Goal: Task Accomplishment & Management: Manage account settings

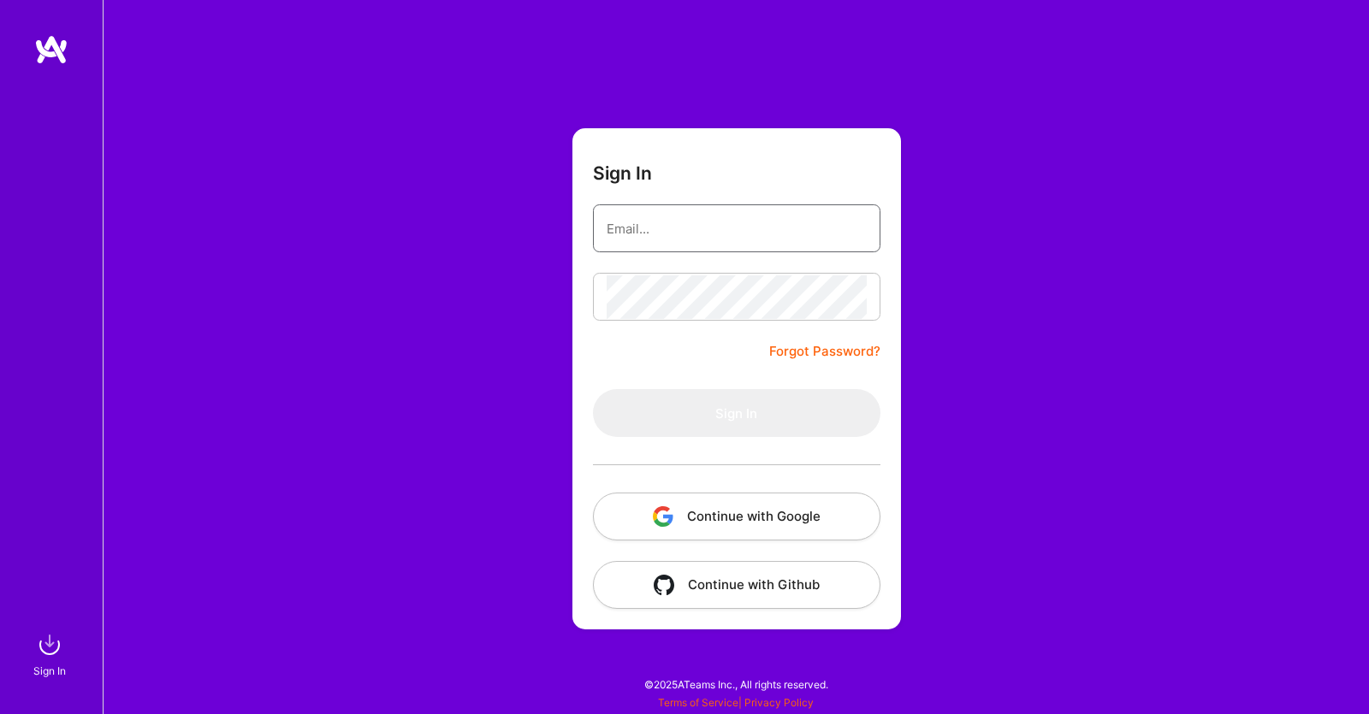
type input "[EMAIL_ADDRESS][DOMAIN_NAME]"
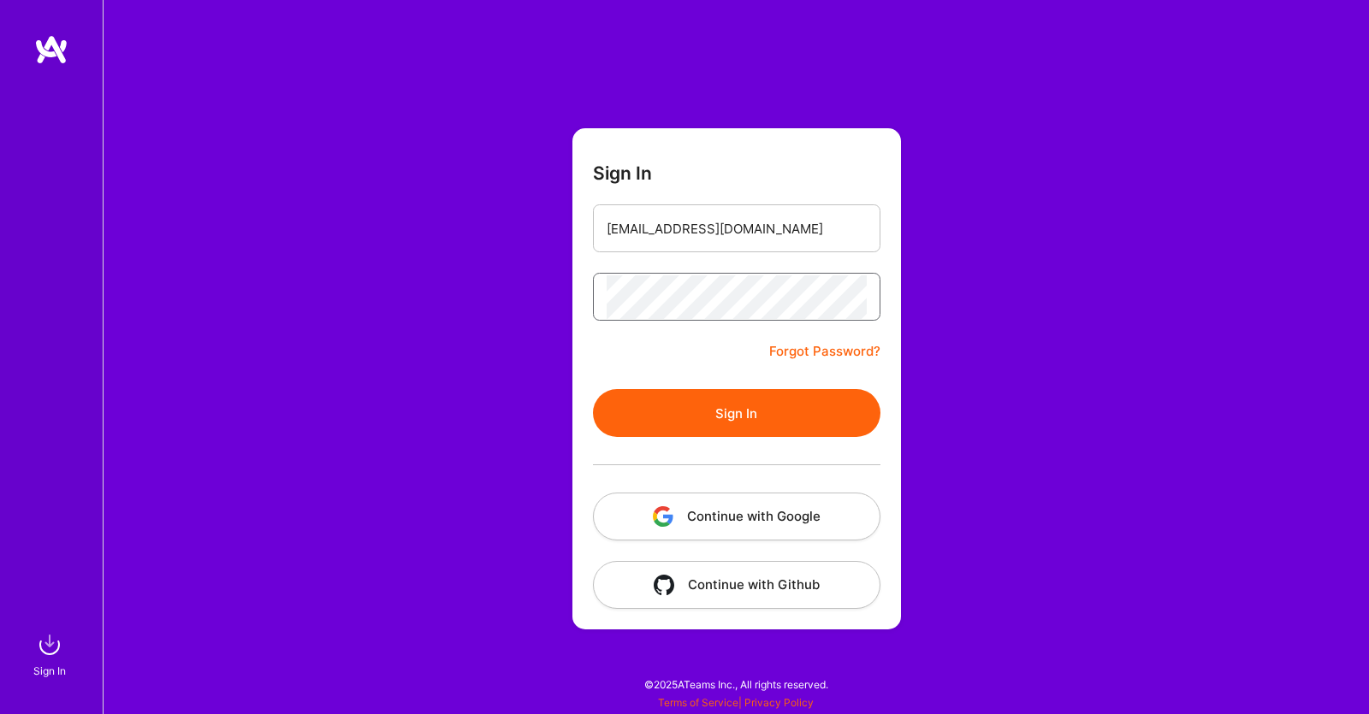
click at [593, 389] on button "Sign In" at bounding box center [736, 413] width 287 height 48
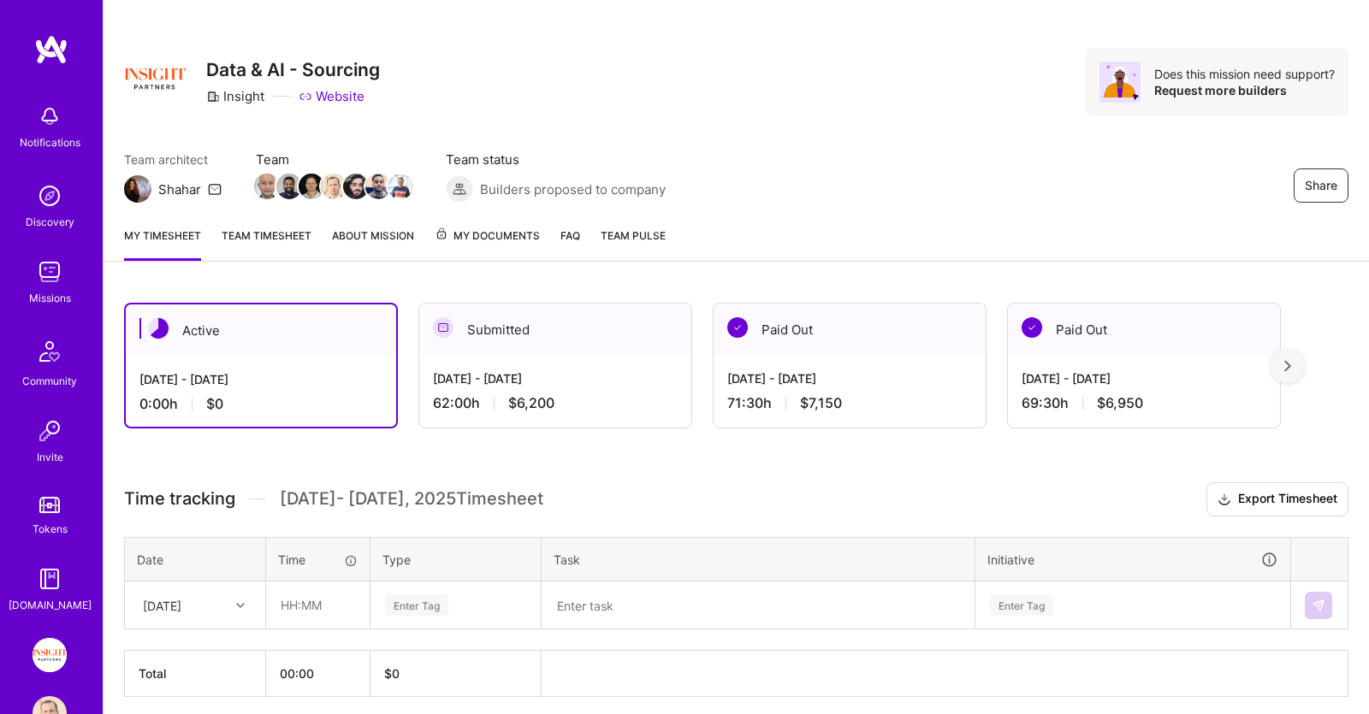
scroll to position [77, 0]
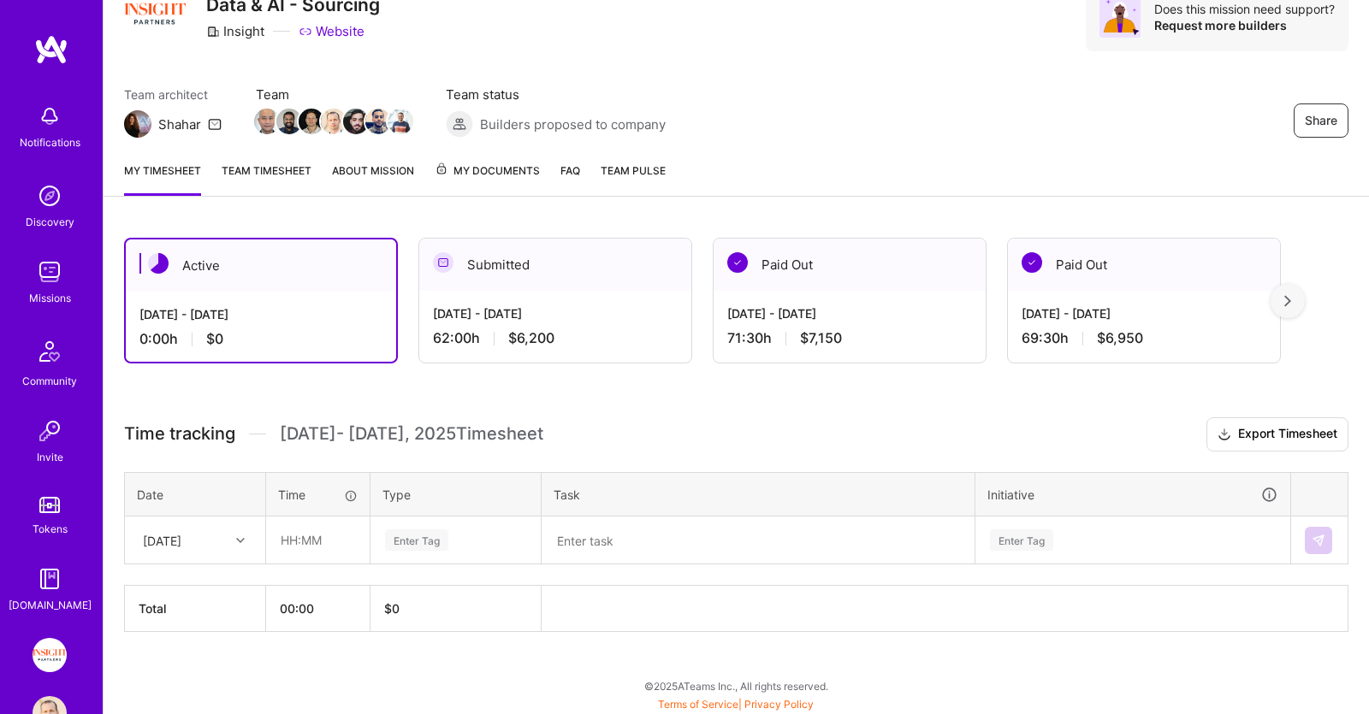
click at [238, 537] on icon at bounding box center [240, 540] width 9 height 9
click at [214, 583] on div "[DATE]" at bounding box center [195, 589] width 139 height 32
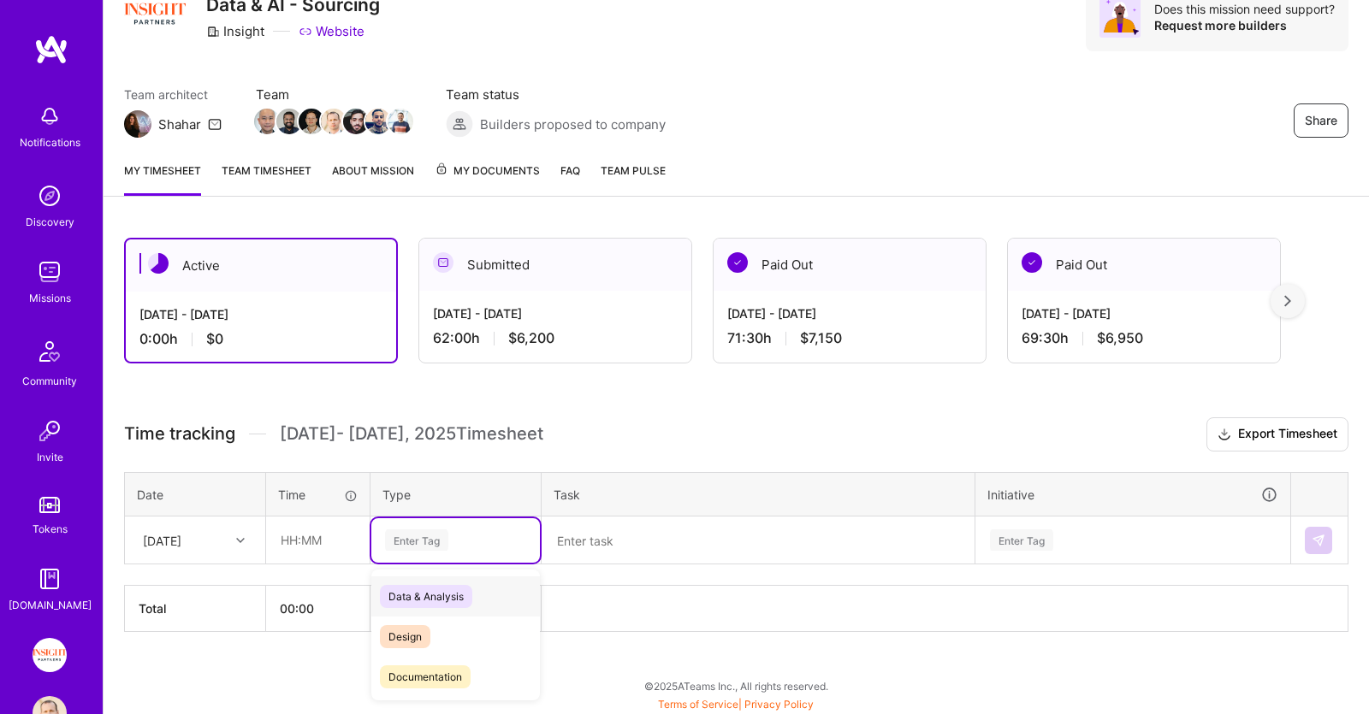
click at [479, 536] on div "Enter Tag" at bounding box center [455, 540] width 145 height 21
click at [413, 619] on span "Holiday" at bounding box center [407, 620] width 54 height 23
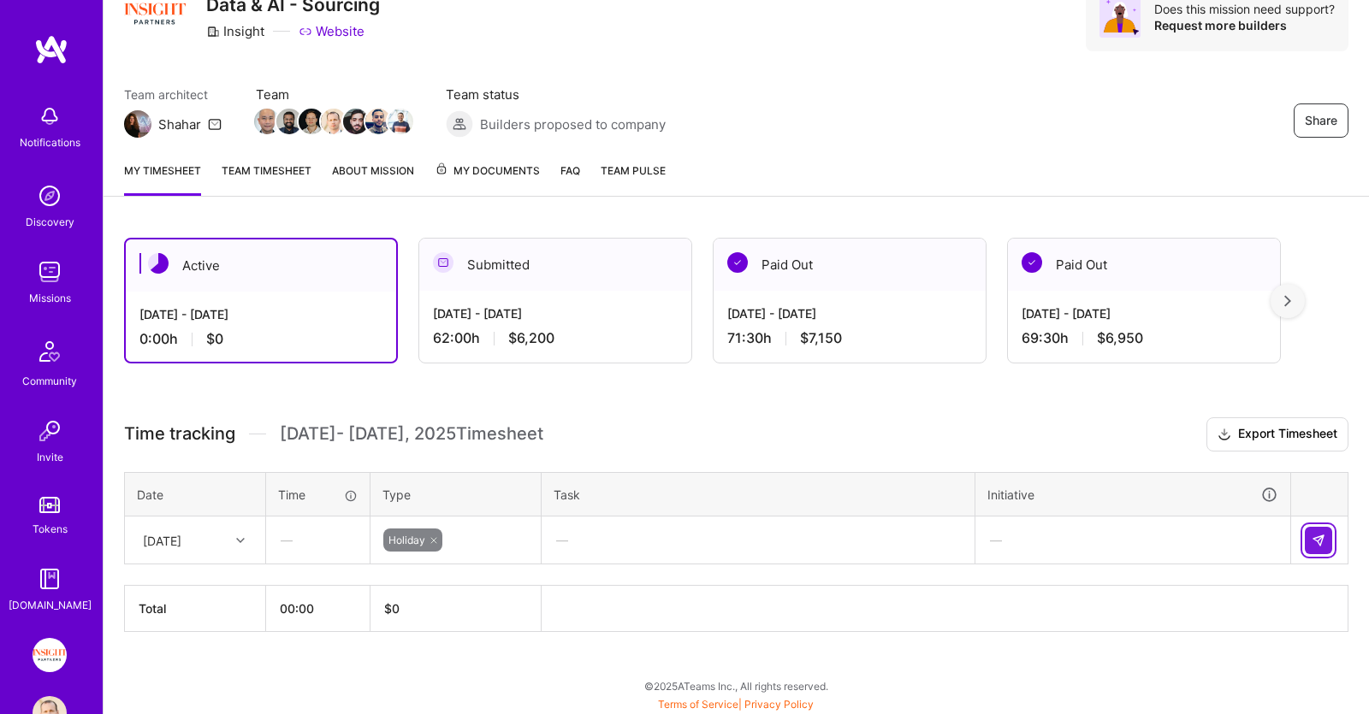
click at [1317, 537] on img at bounding box center [1318, 541] width 14 height 14
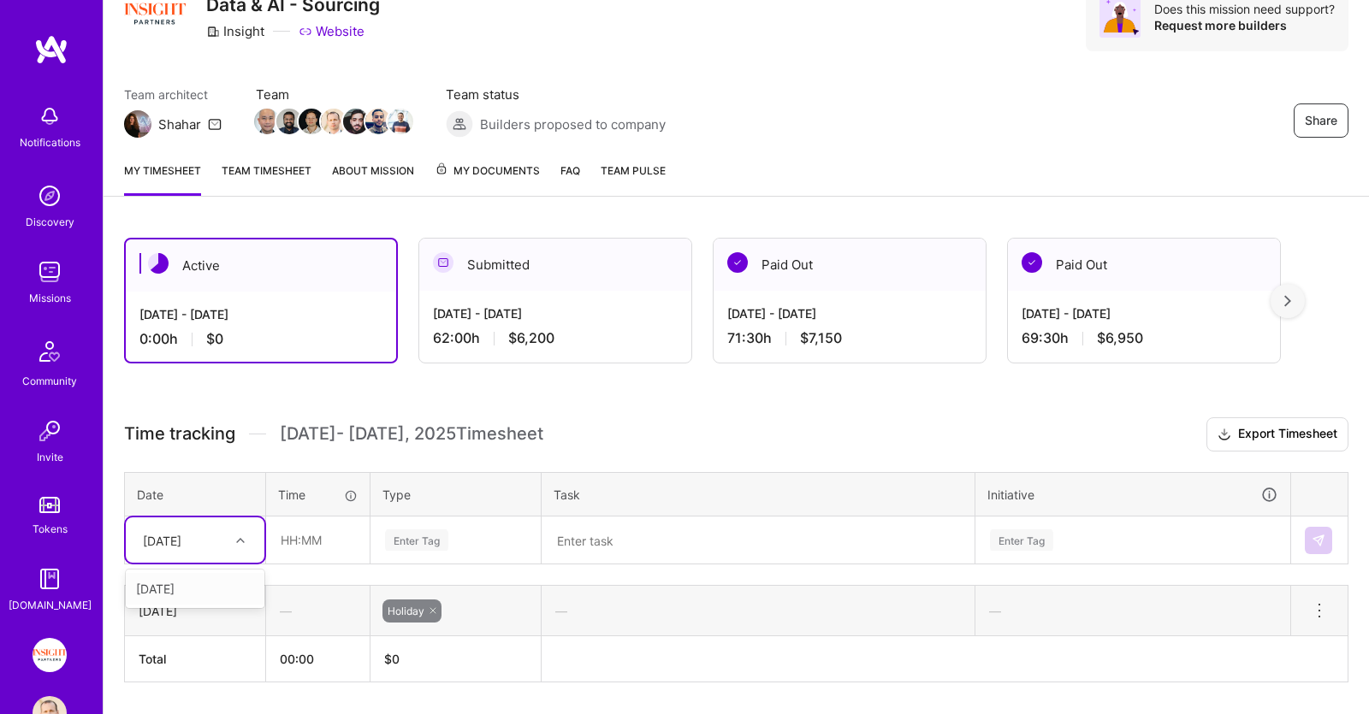
click at [224, 539] on div "[DATE]" at bounding box center [181, 540] width 95 height 28
click at [215, 579] on div "[DATE]" at bounding box center [195, 589] width 139 height 32
click at [320, 536] on input "text" at bounding box center [318, 540] width 102 height 45
type input "00:30"
click at [505, 534] on div "Enter Tag" at bounding box center [455, 540] width 169 height 44
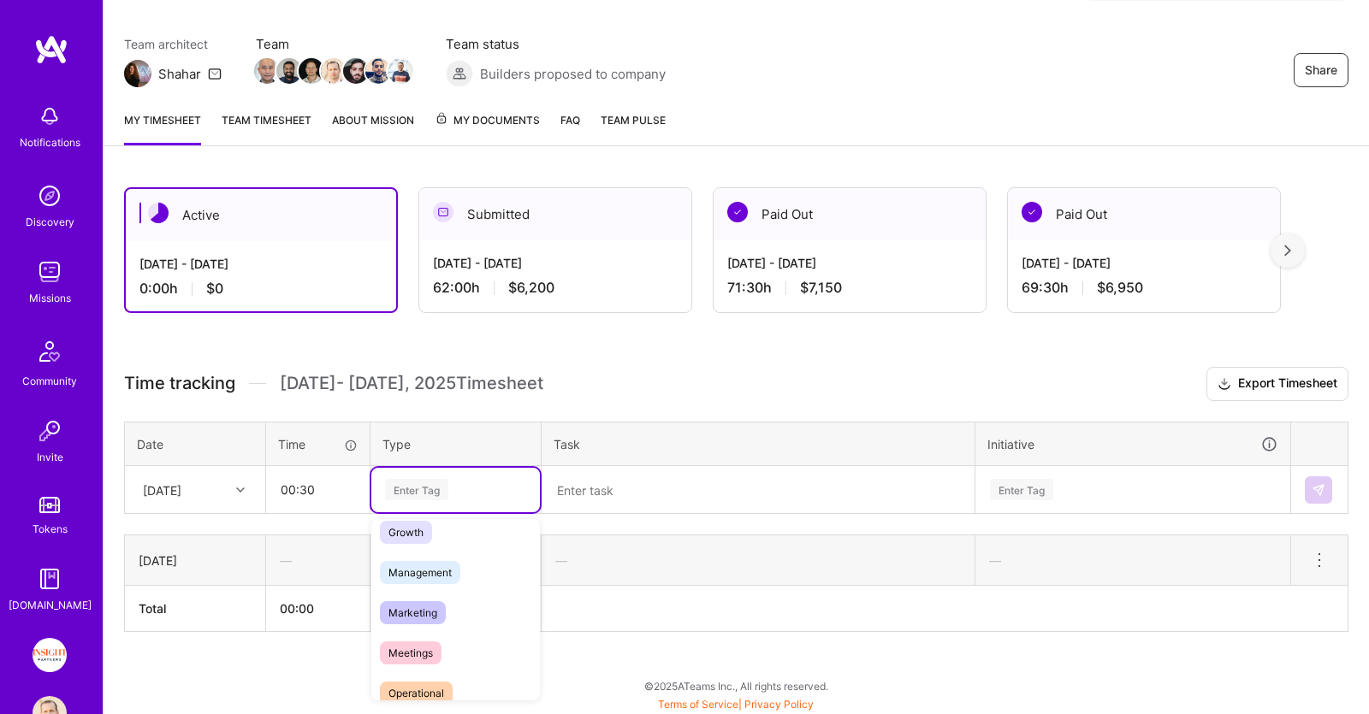
scroll to position [175, 0]
click at [426, 650] on span "Meetings" at bounding box center [411, 652] width 62 height 23
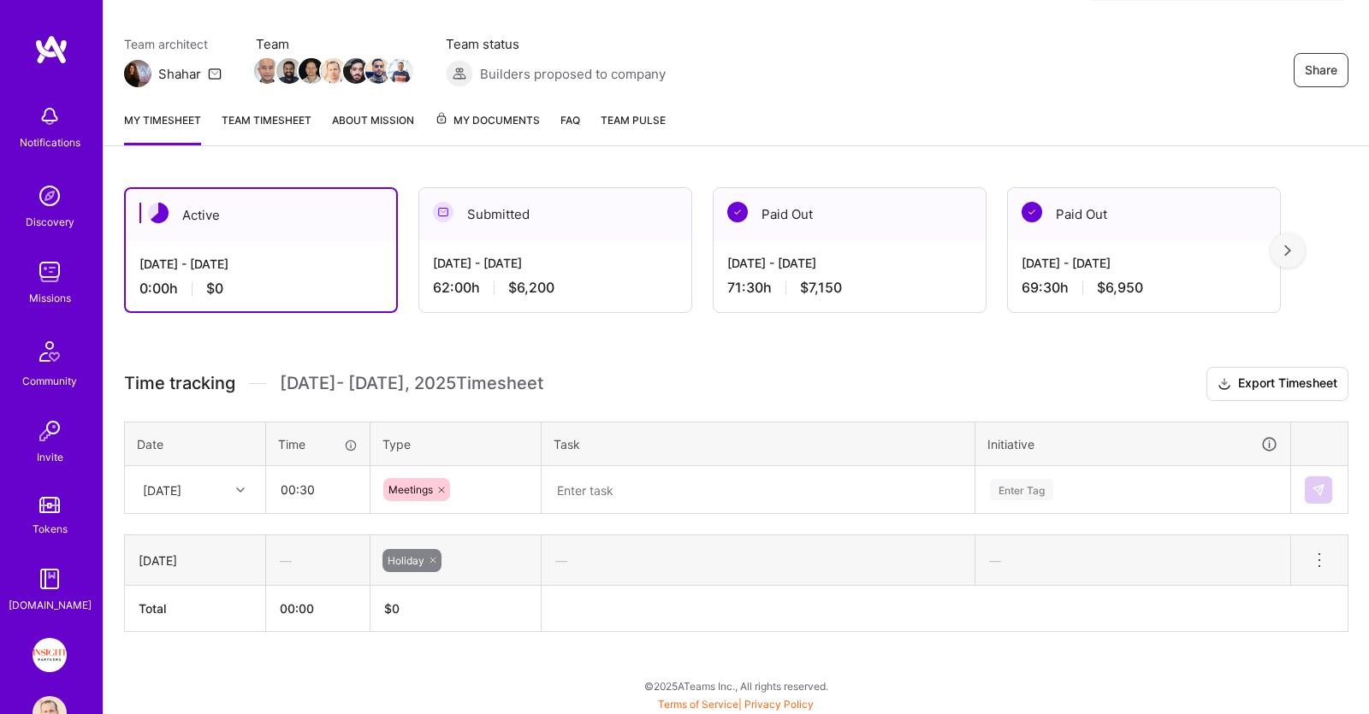
click at [648, 479] on textarea at bounding box center [757, 490] width 429 height 44
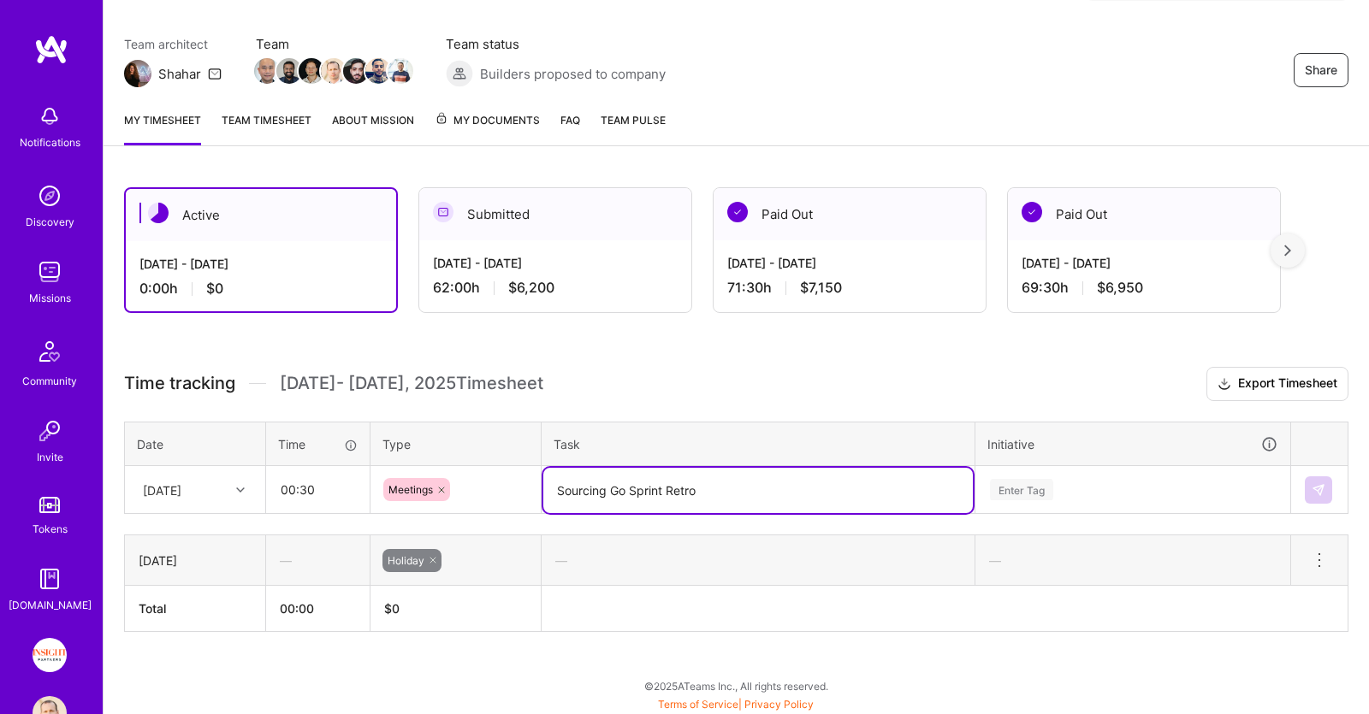
type textarea "Sourcing Go Sprint Retro"
click at [1086, 484] on div "Enter Tag" at bounding box center [1132, 490] width 313 height 44
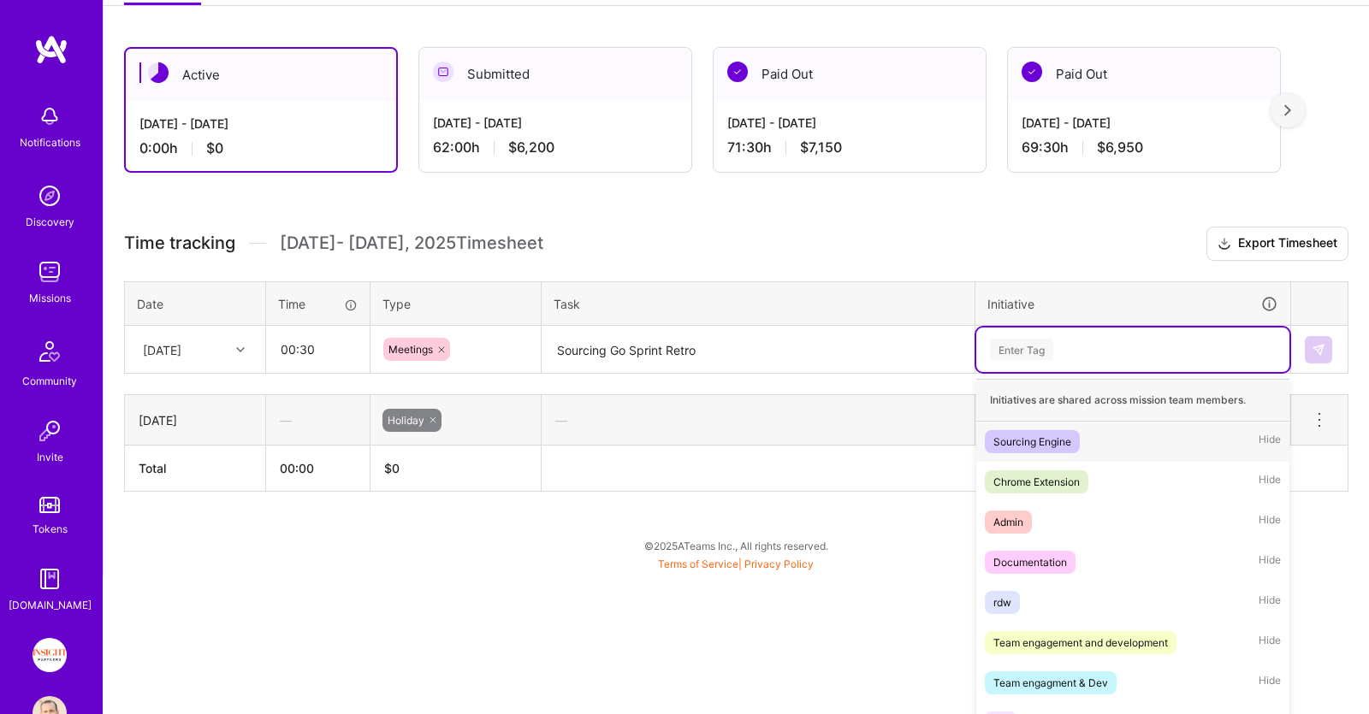
scroll to position [281, 0]
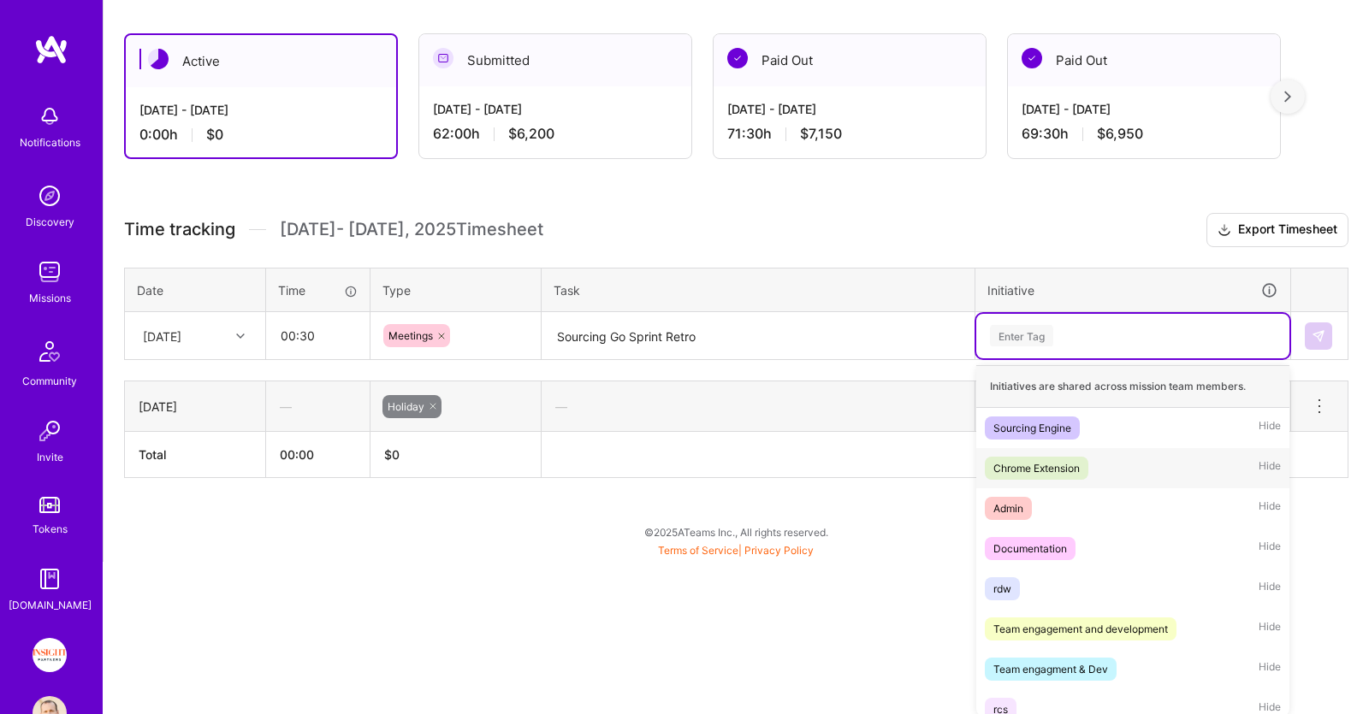
click at [1097, 467] on div "Chrome Extension Hide" at bounding box center [1132, 468] width 313 height 40
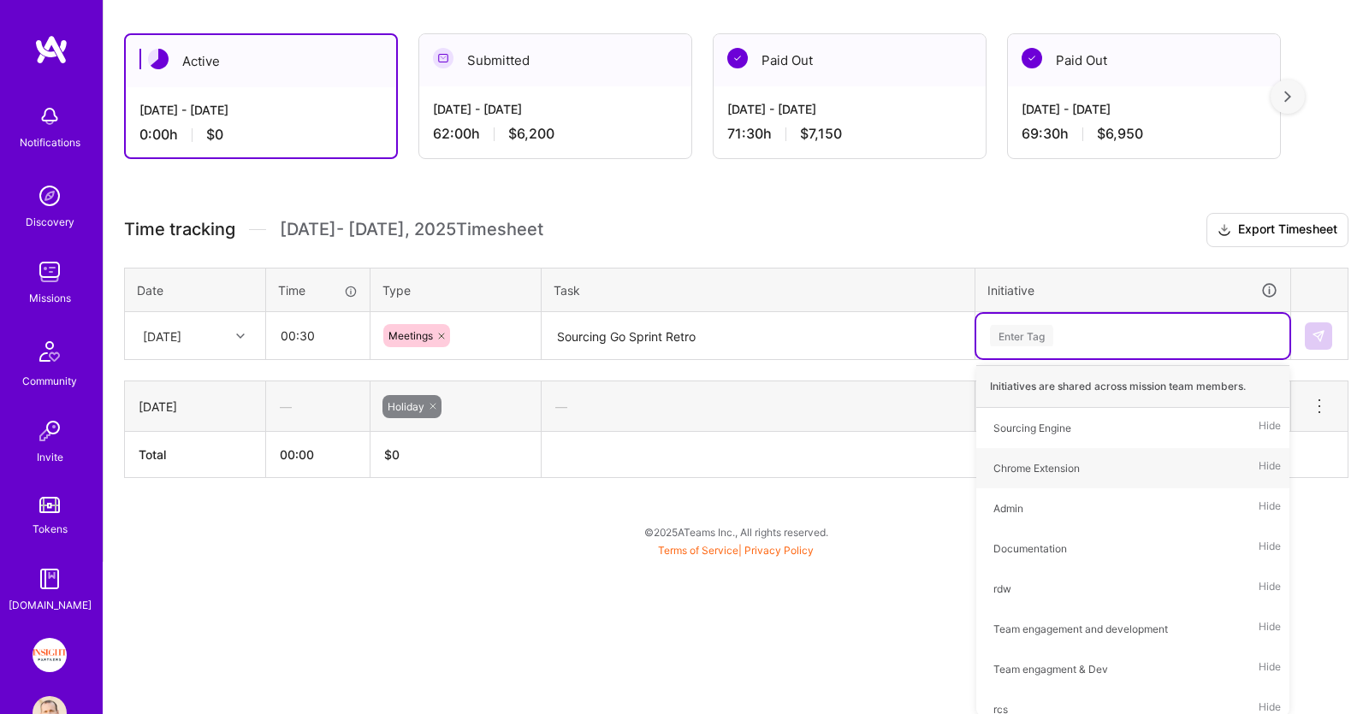
scroll to position [127, 0]
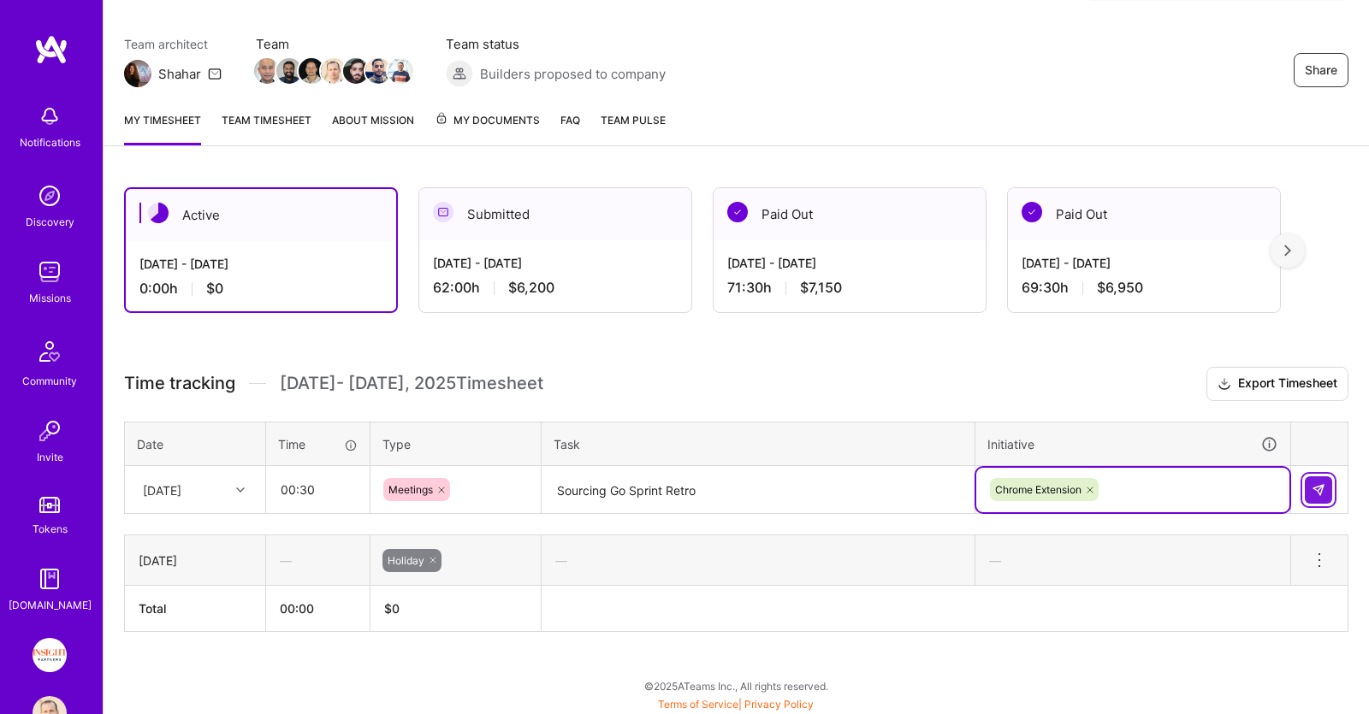
click at [1313, 488] on img at bounding box center [1318, 490] width 14 height 14
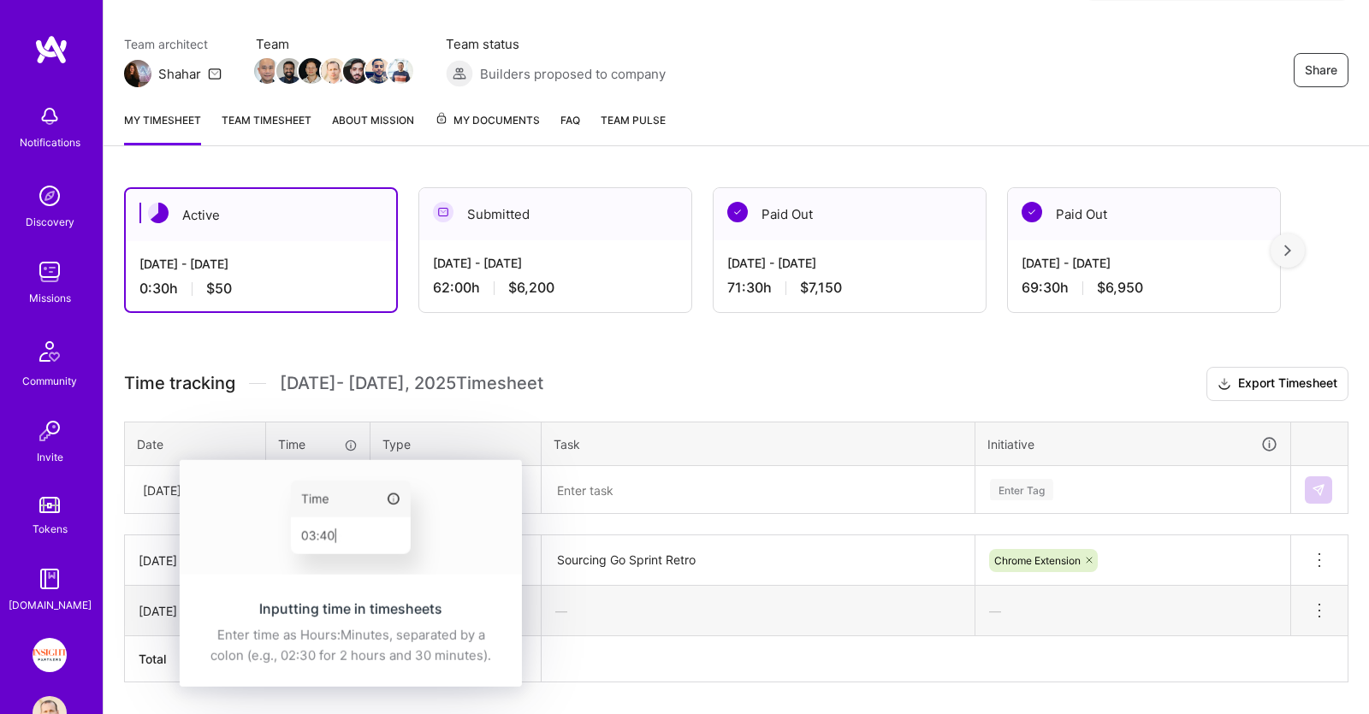
click at [345, 484] on img at bounding box center [351, 517] width 342 height 115
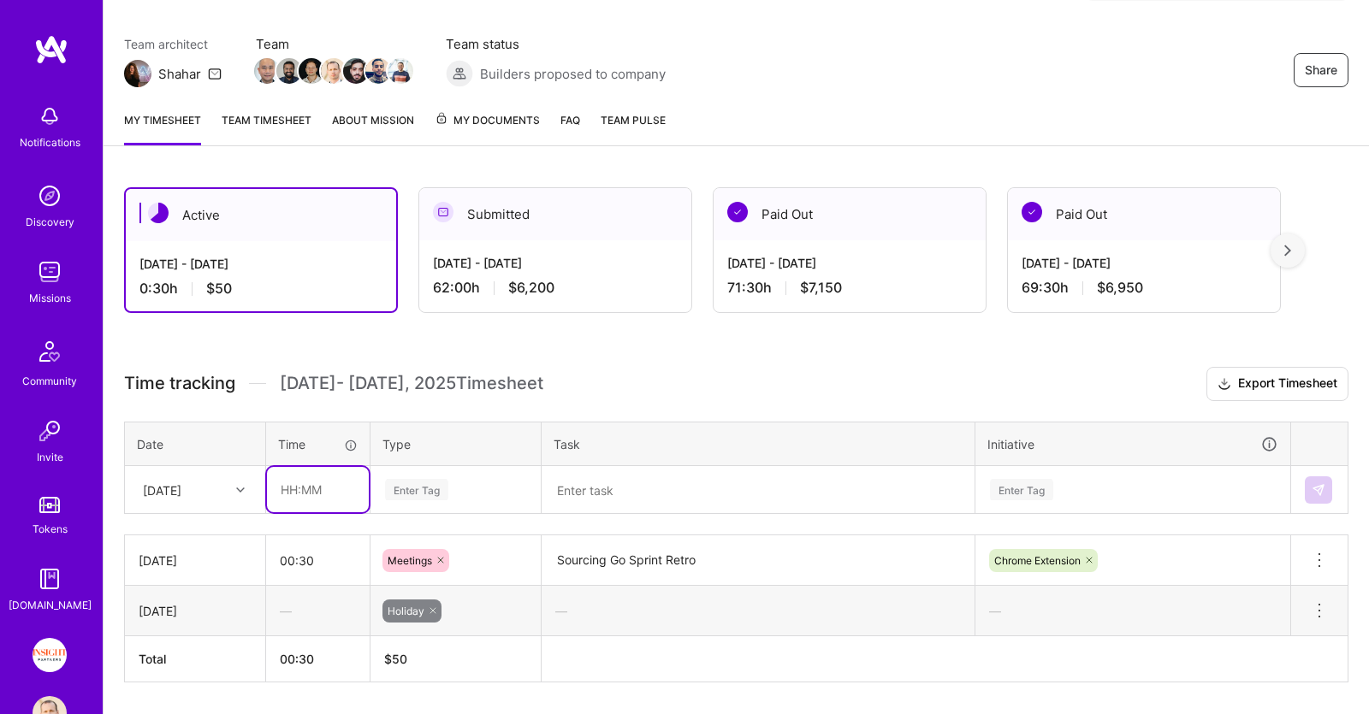
click at [299, 488] on input "text" at bounding box center [318, 489] width 102 height 45
click at [613, 336] on div "Active [DATE] - [DATE] 0:30 h $50 Submitted [DATE] - [DATE] 62:00 h $6,200 Paid…" at bounding box center [736, 467] width 1265 height 600
click at [693, 370] on h3 "Time tracking [DATE] - [DATE] Timesheet Export Timesheet" at bounding box center [736, 384] width 1224 height 34
click at [329, 488] on input "text" at bounding box center [318, 489] width 102 height 45
type input "00:30"
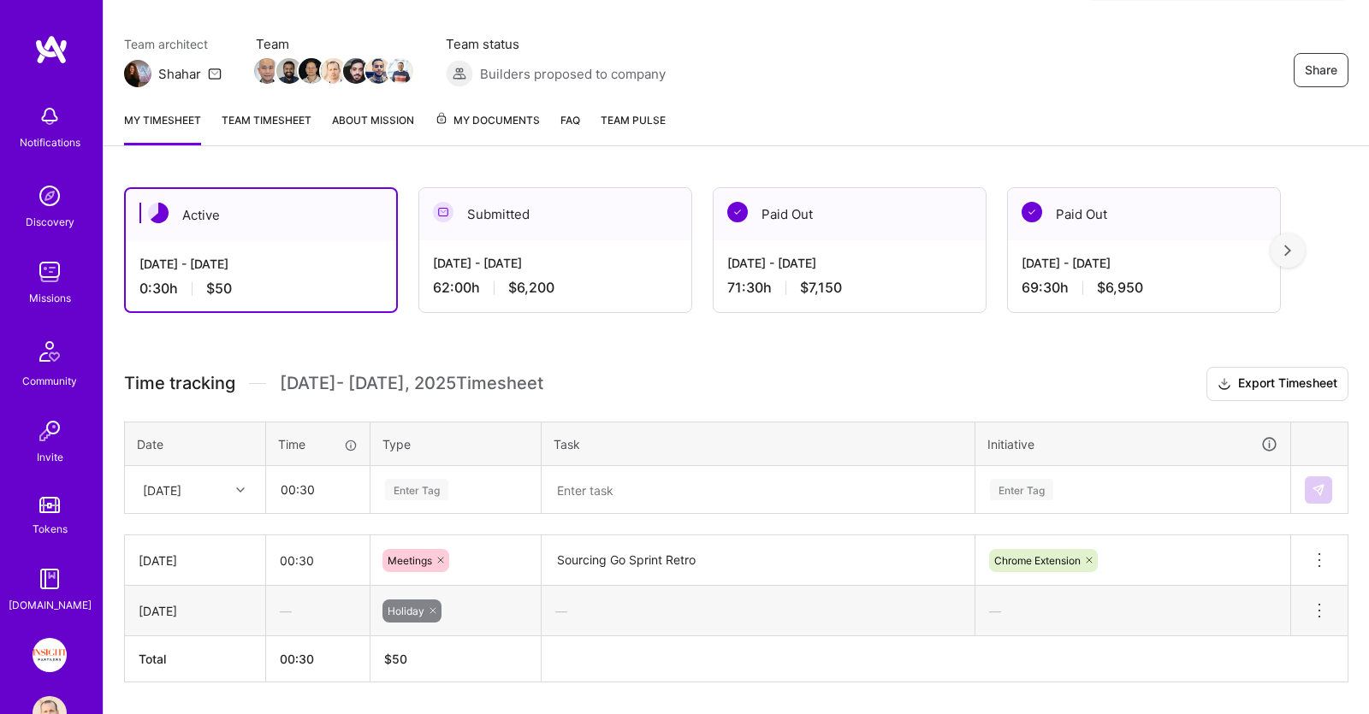
click at [417, 483] on div "Enter Tag" at bounding box center [455, 490] width 169 height 44
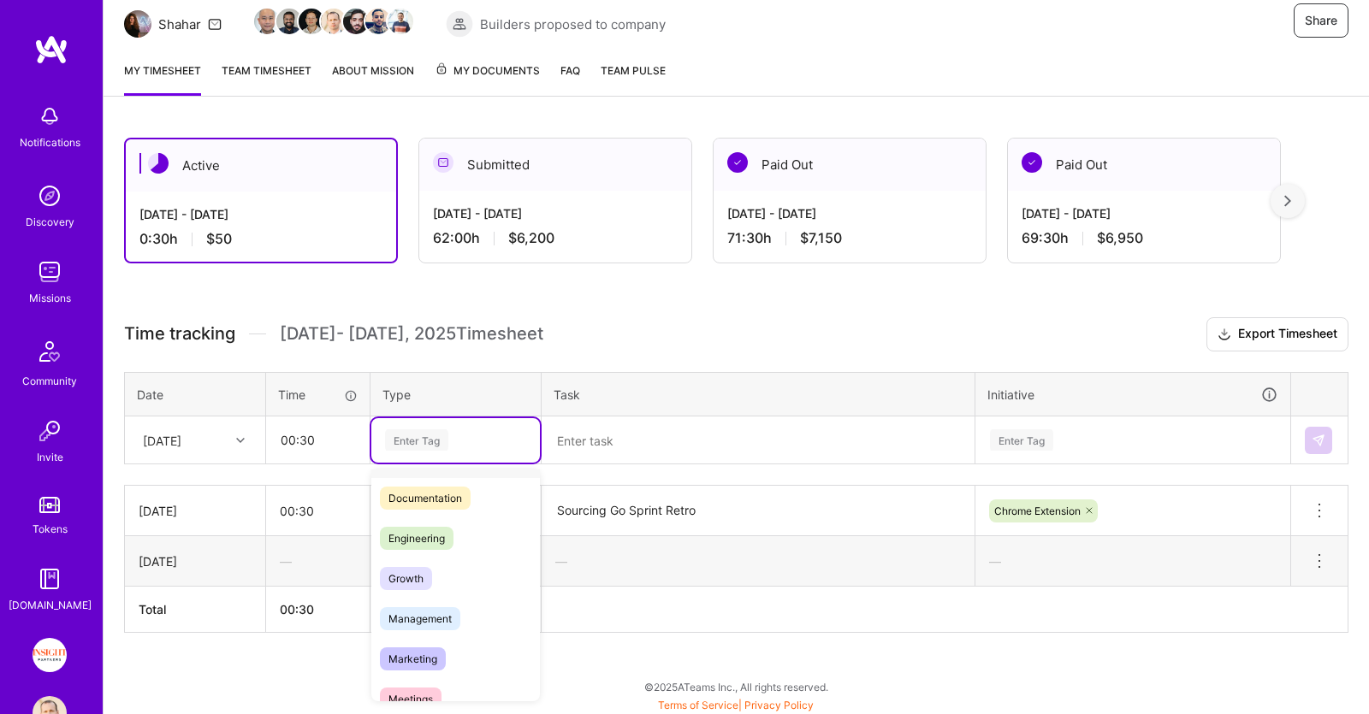
scroll to position [175, 0]
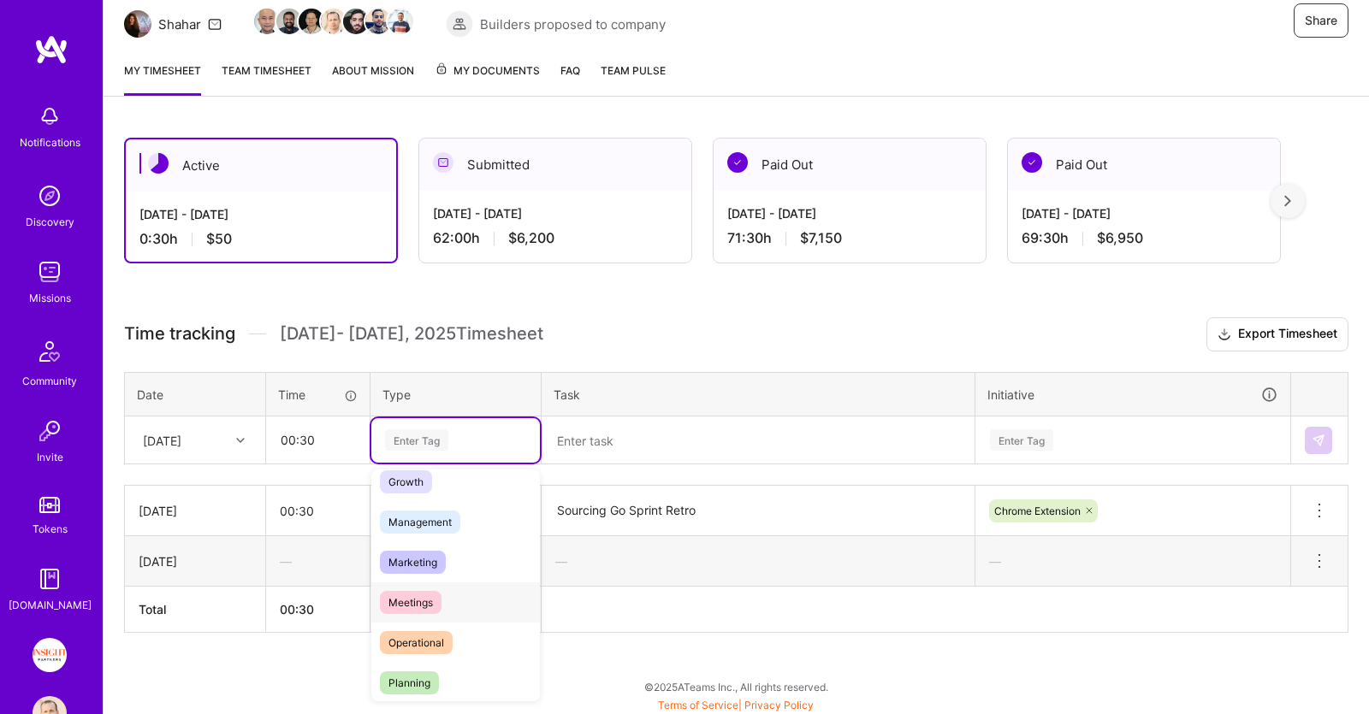
click at [453, 593] on div "Meetings" at bounding box center [455, 603] width 169 height 40
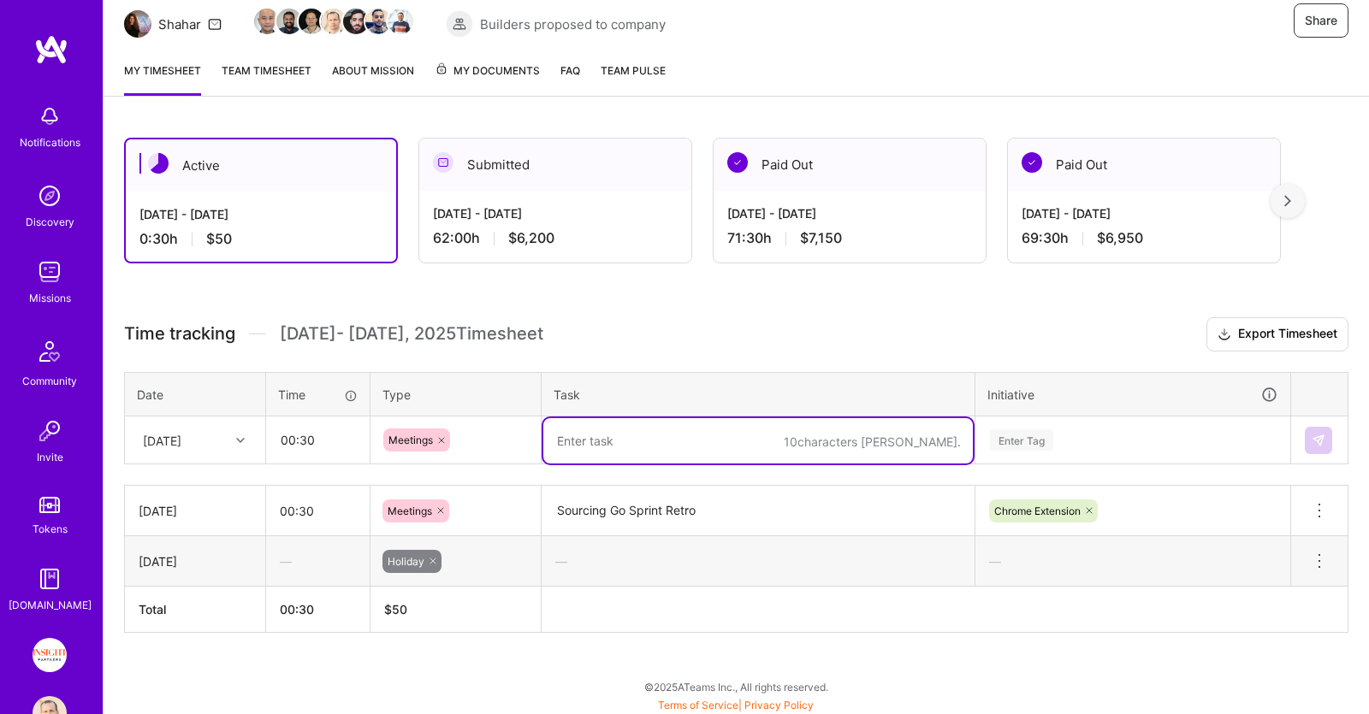
click at [646, 447] on textarea at bounding box center [757, 440] width 429 height 45
type textarea "Sourcing Go Sprint Kickoff"
click at [1049, 440] on div "Enter Tag" at bounding box center [1132, 440] width 313 height 44
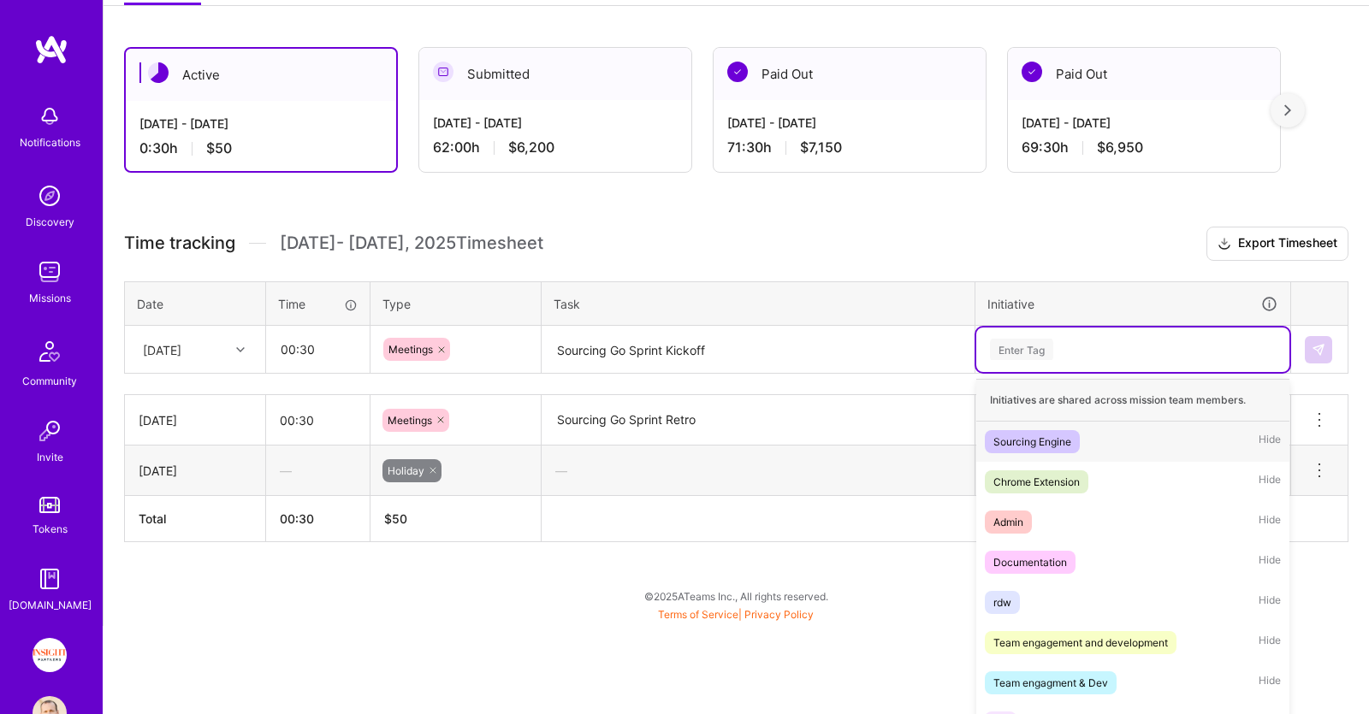
scroll to position [281, 0]
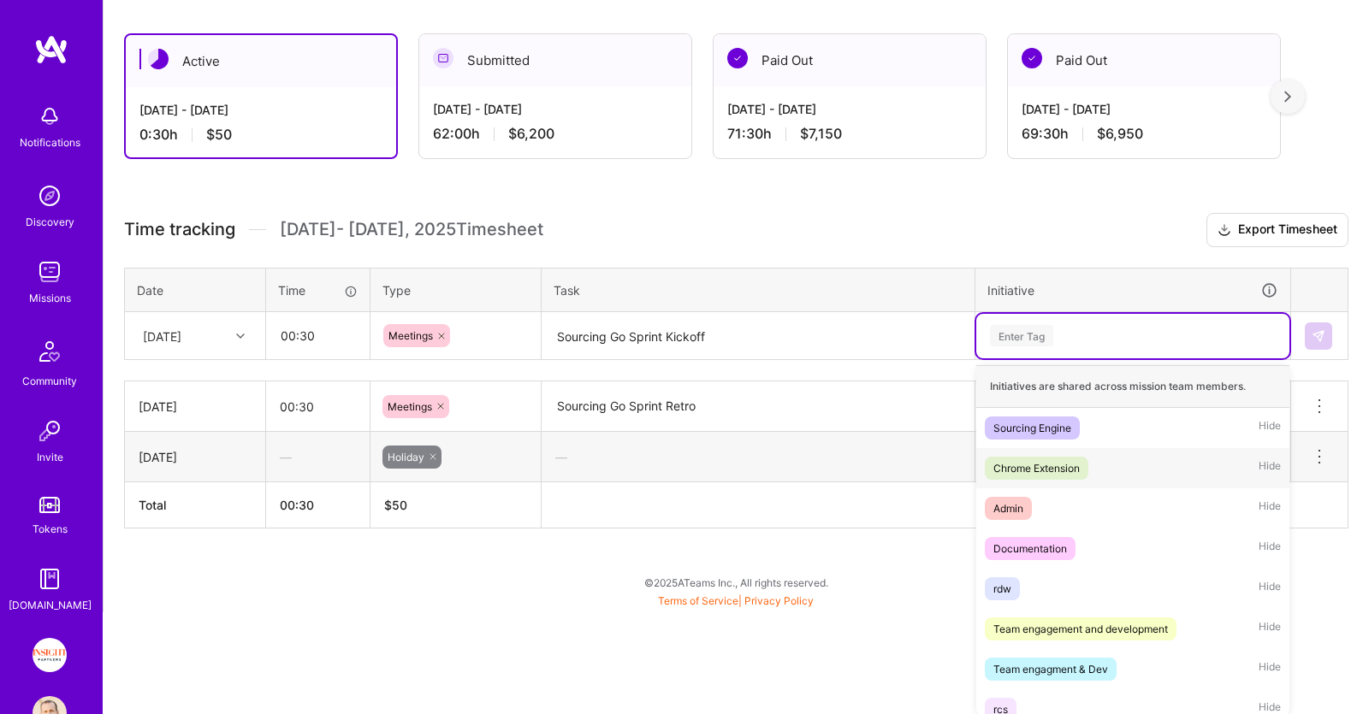
click at [1104, 461] on div "Chrome Extension Hide" at bounding box center [1132, 468] width 313 height 40
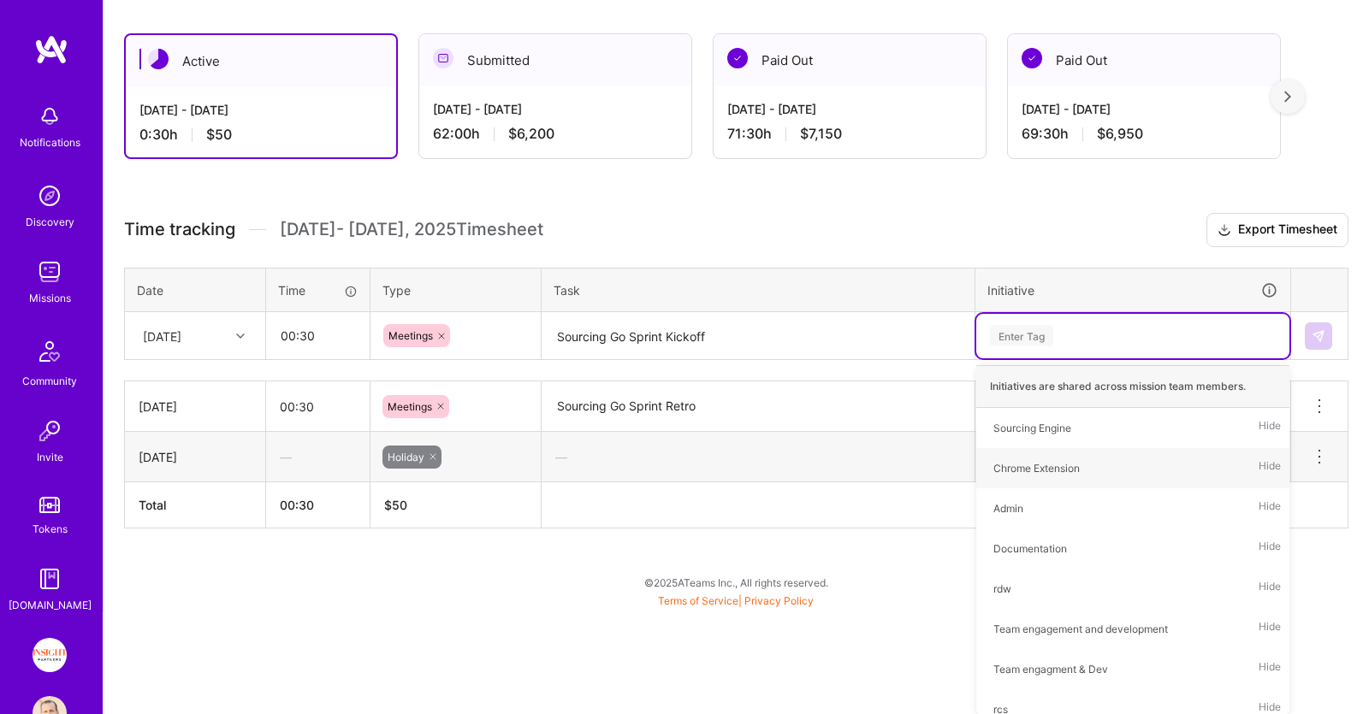
scroll to position [177, 0]
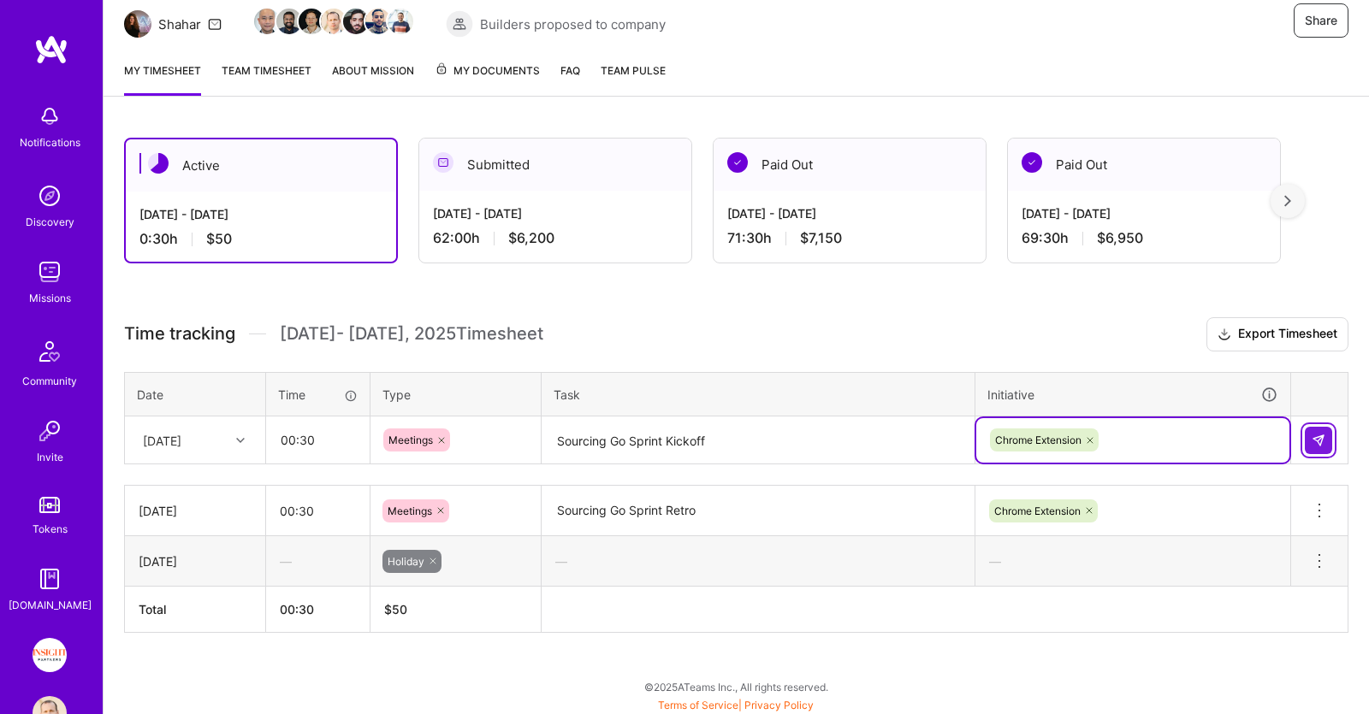
drag, startPoint x: 1311, startPoint y: 432, endPoint x: 1291, endPoint y: 432, distance: 20.5
click at [1311, 432] on button at bounding box center [1318, 440] width 27 height 27
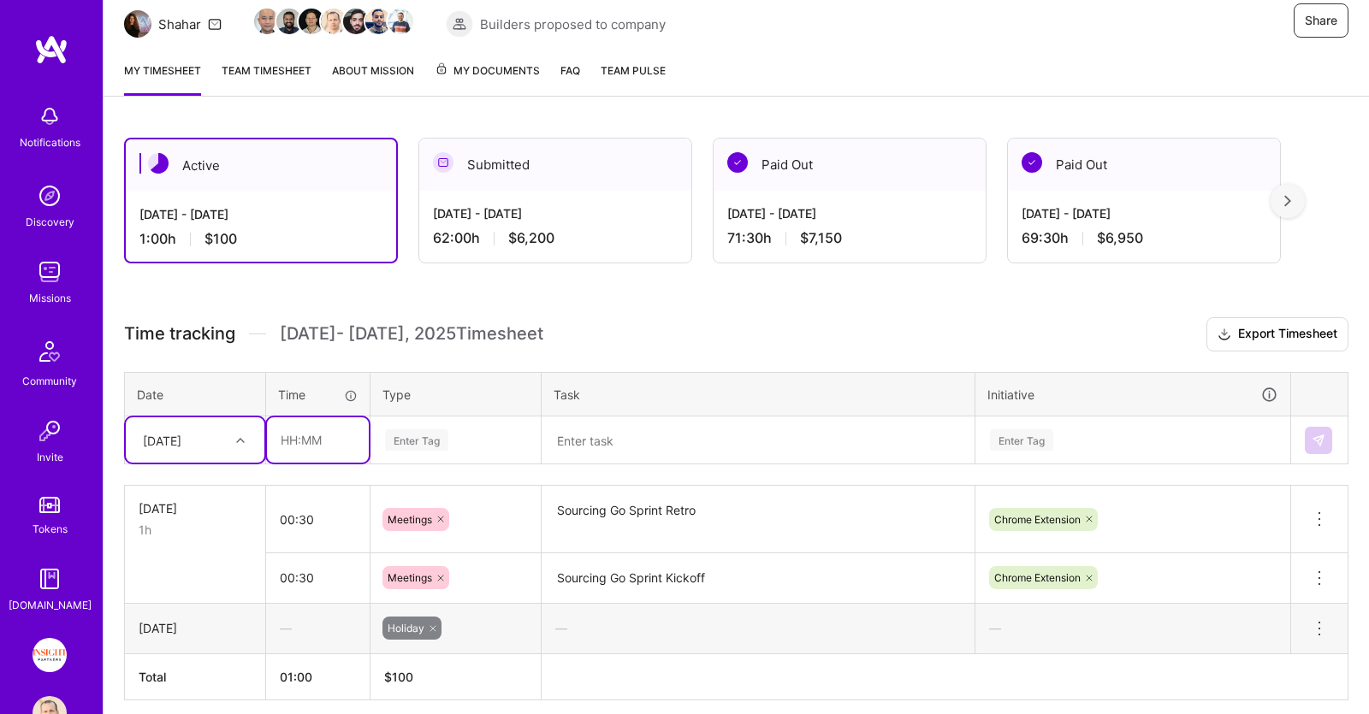
click at [306, 429] on input "text" at bounding box center [318, 439] width 102 height 45
type input "00:30"
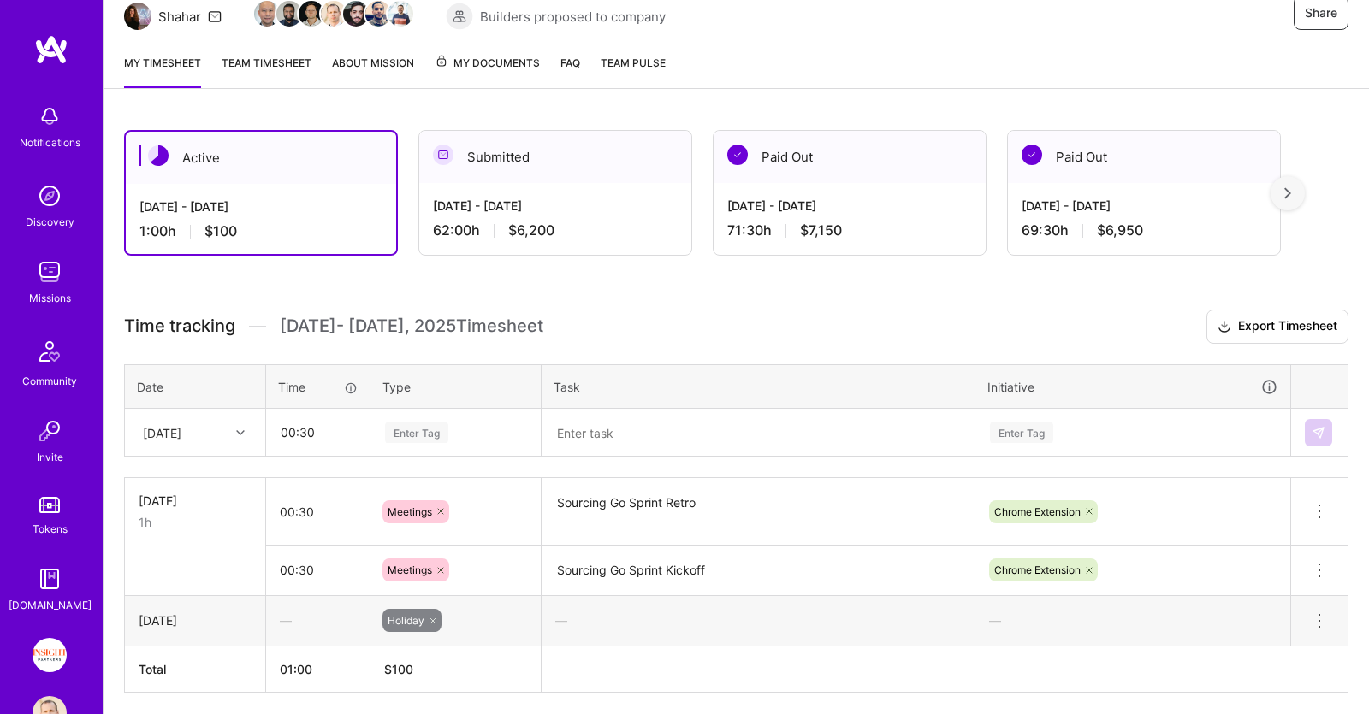
click at [482, 439] on div "Enter Tag" at bounding box center [455, 433] width 169 height 44
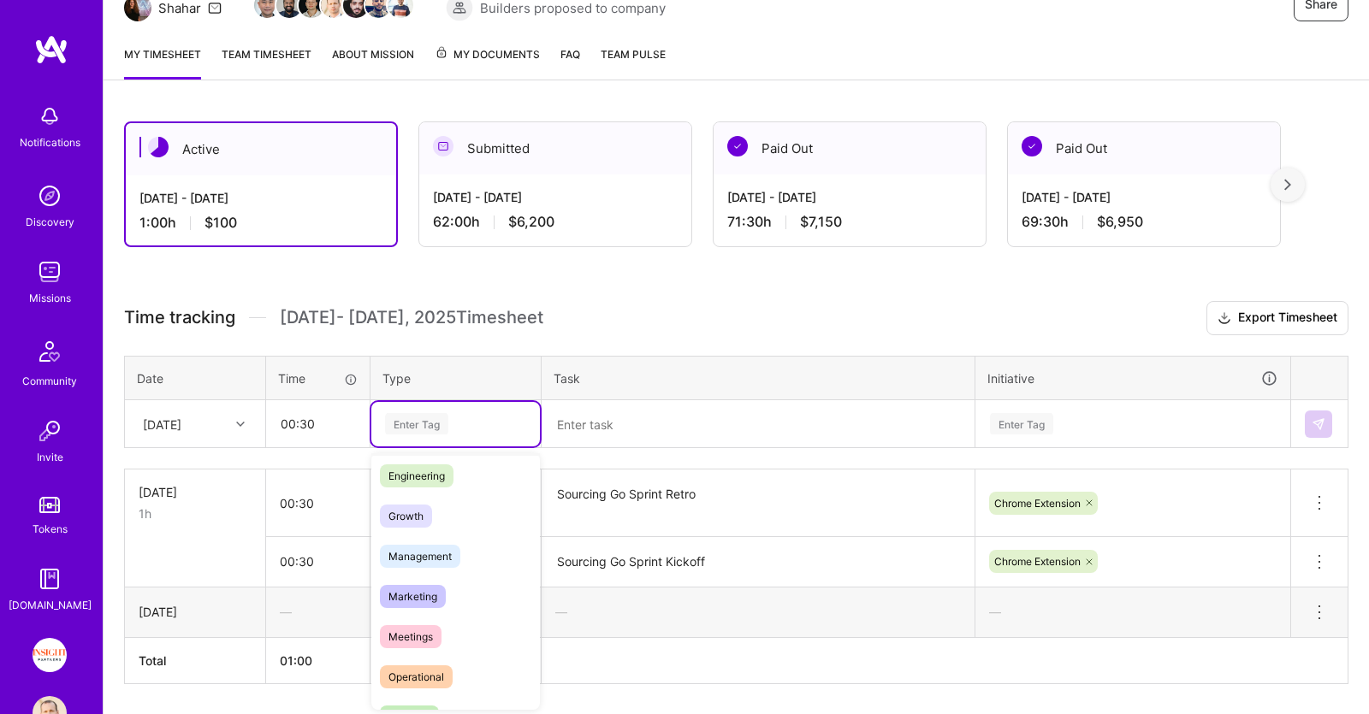
scroll to position [175, 0]
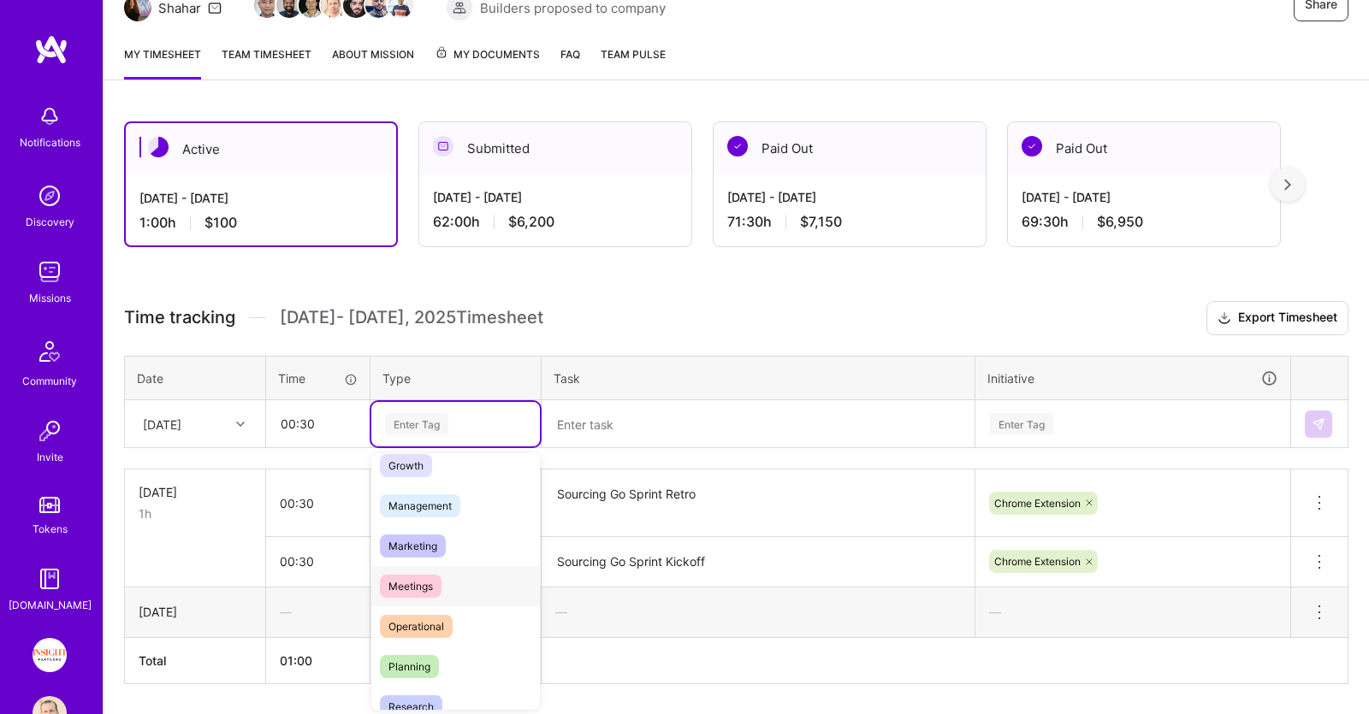
click at [441, 577] on span "Meetings" at bounding box center [411, 586] width 62 height 23
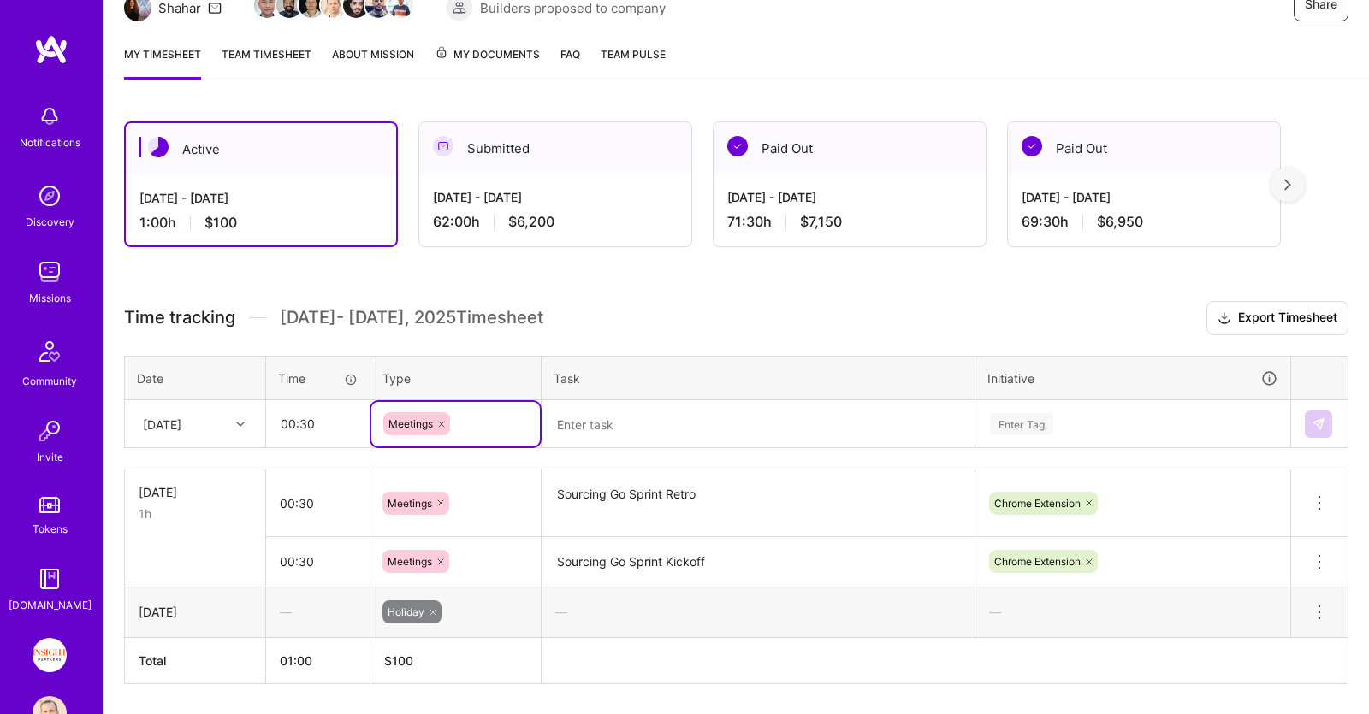
click at [625, 441] on textarea at bounding box center [757, 424] width 429 height 45
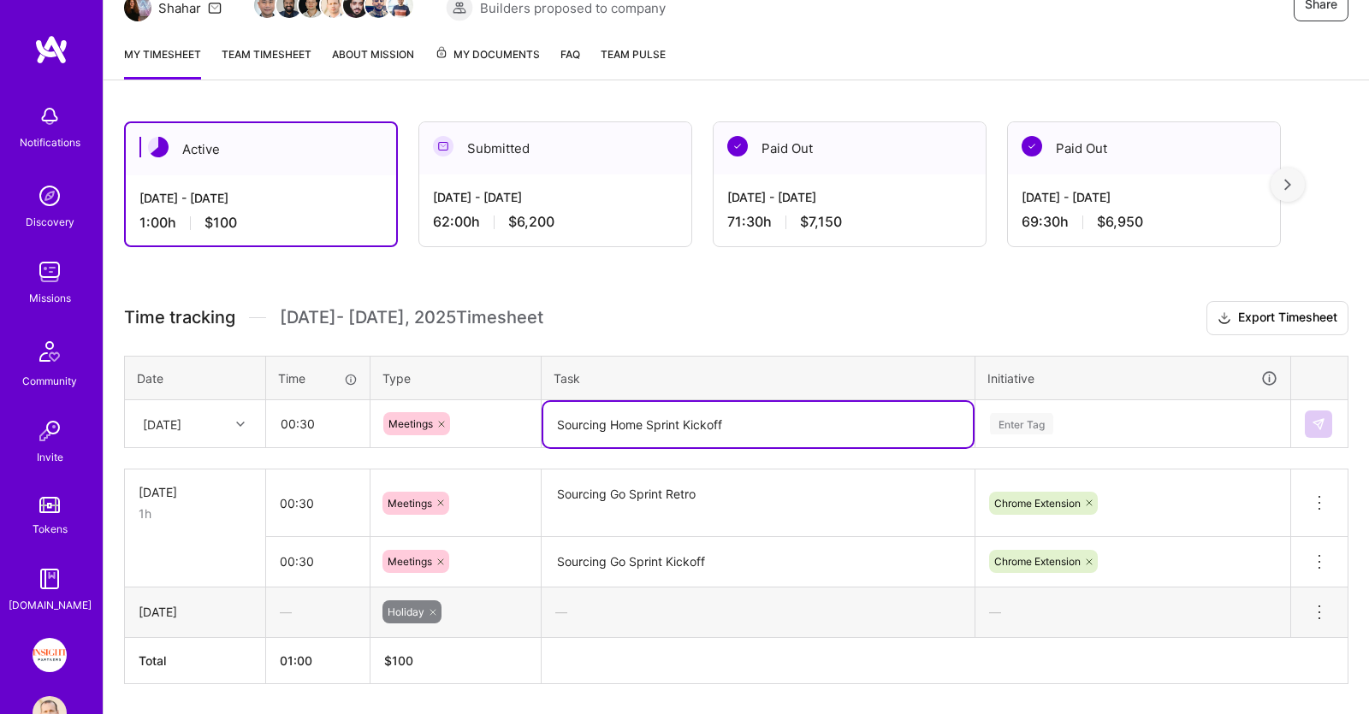
type textarea "Sourcing Home Sprint Kickoff"
click at [1020, 423] on div "Enter Tag" at bounding box center [1132, 424] width 313 height 44
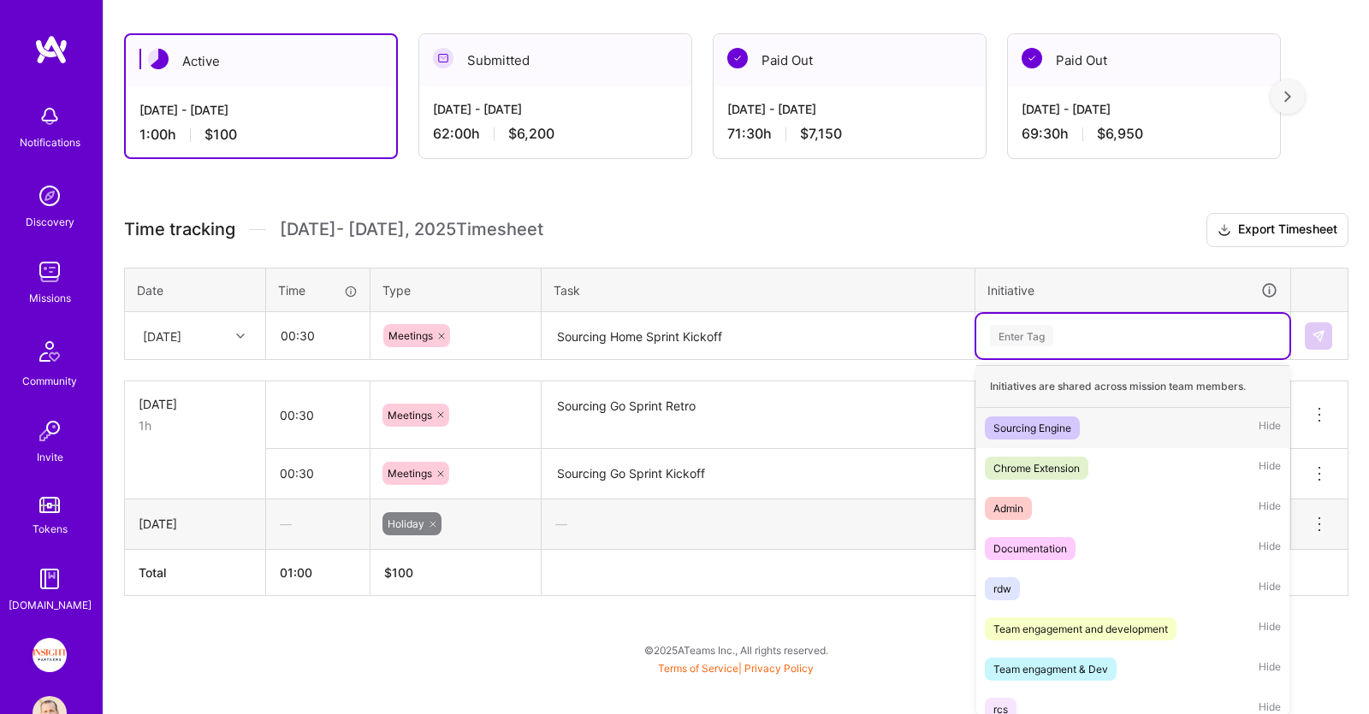
click at [1022, 426] on div "Sourcing Engine" at bounding box center [1032, 428] width 78 height 18
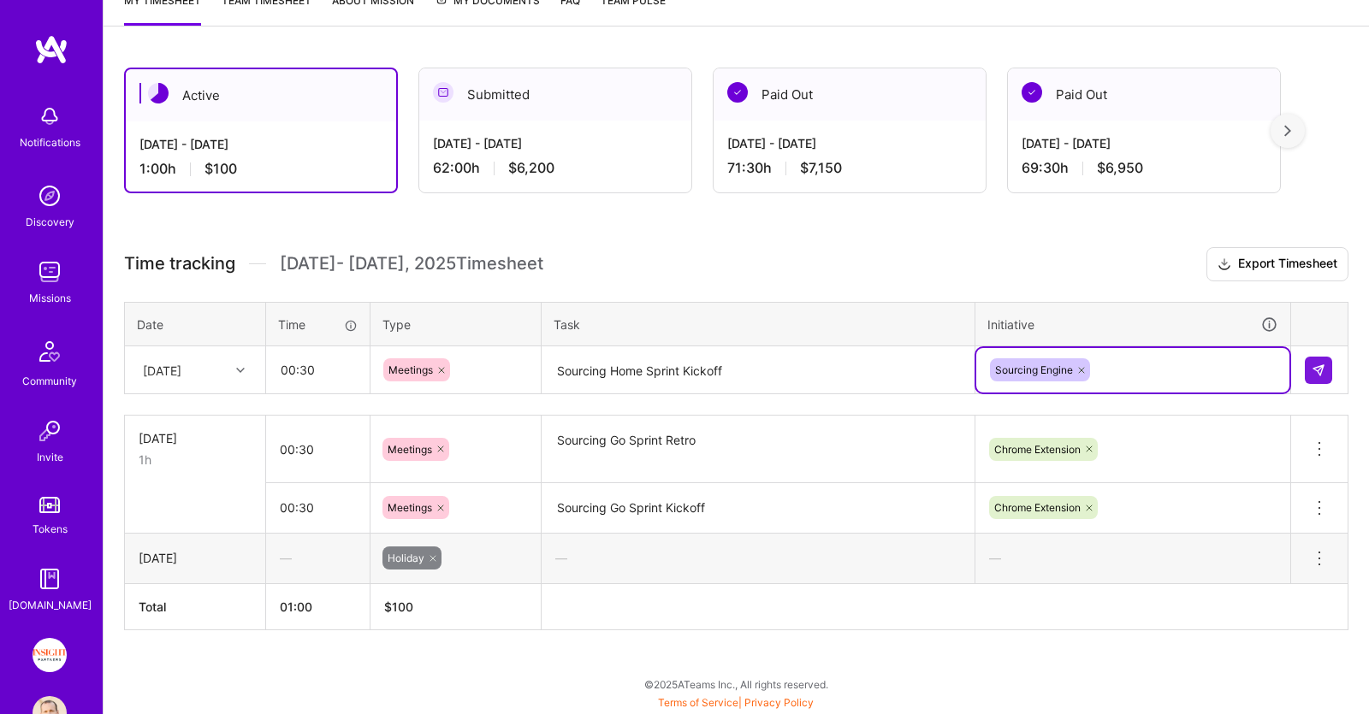
scroll to position [245, 0]
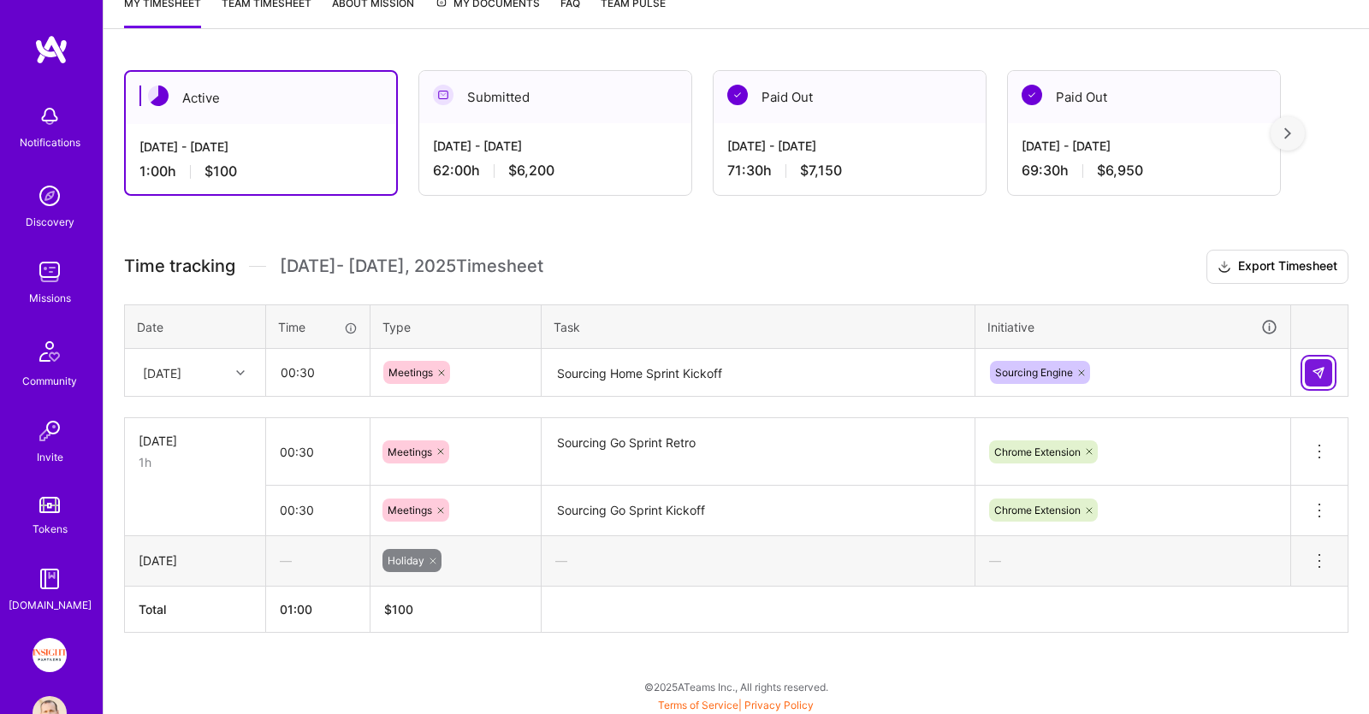
click at [1317, 366] on img at bounding box center [1318, 373] width 14 height 14
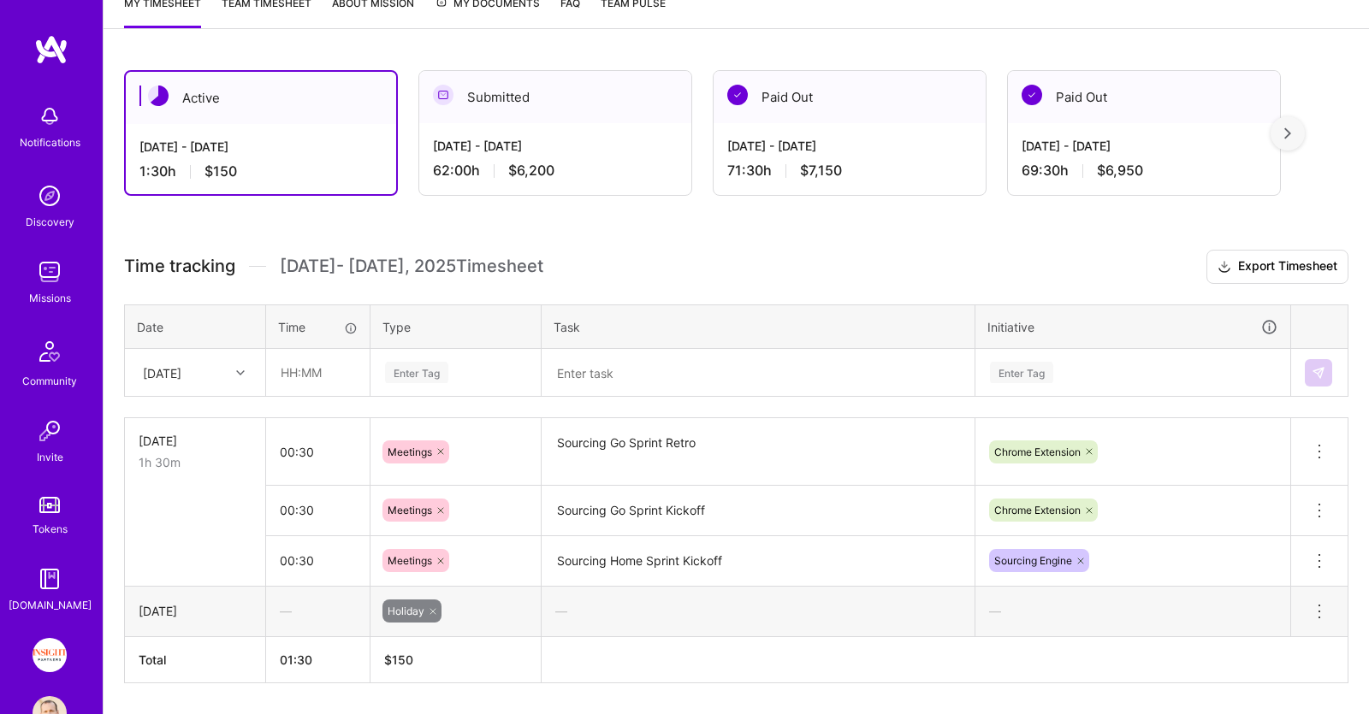
click at [636, 369] on textarea at bounding box center [757, 373] width 429 height 45
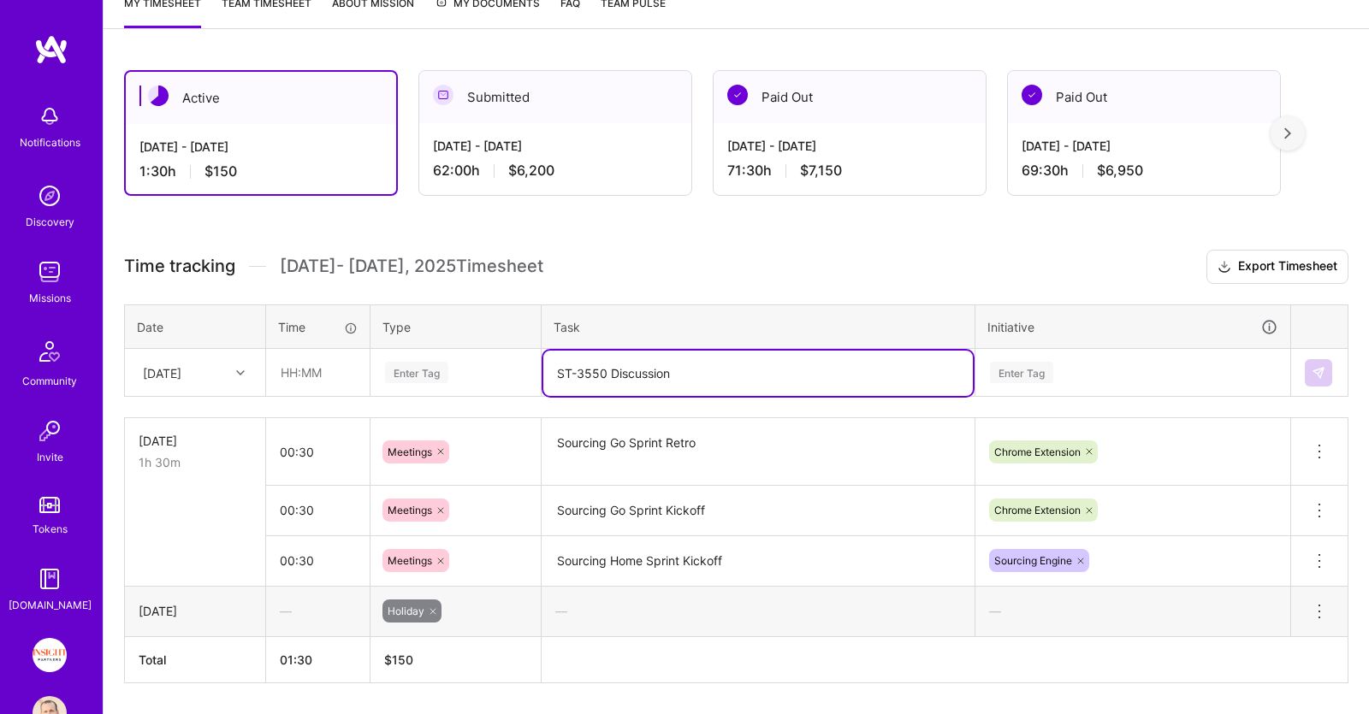
type textarea "ST-3550 Discussion"
click at [308, 364] on input "text" at bounding box center [318, 372] width 102 height 45
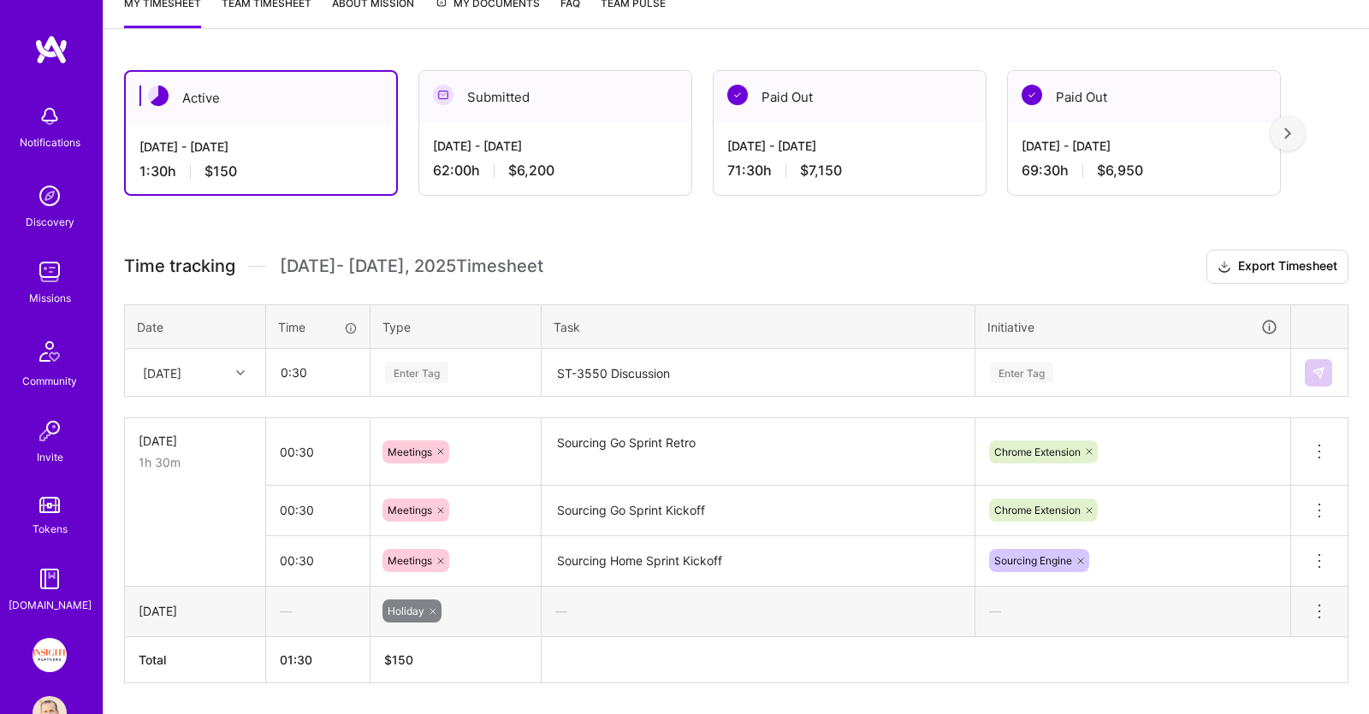
type input "00:30"
click at [429, 376] on div "Enter Tag" at bounding box center [416, 372] width 63 height 27
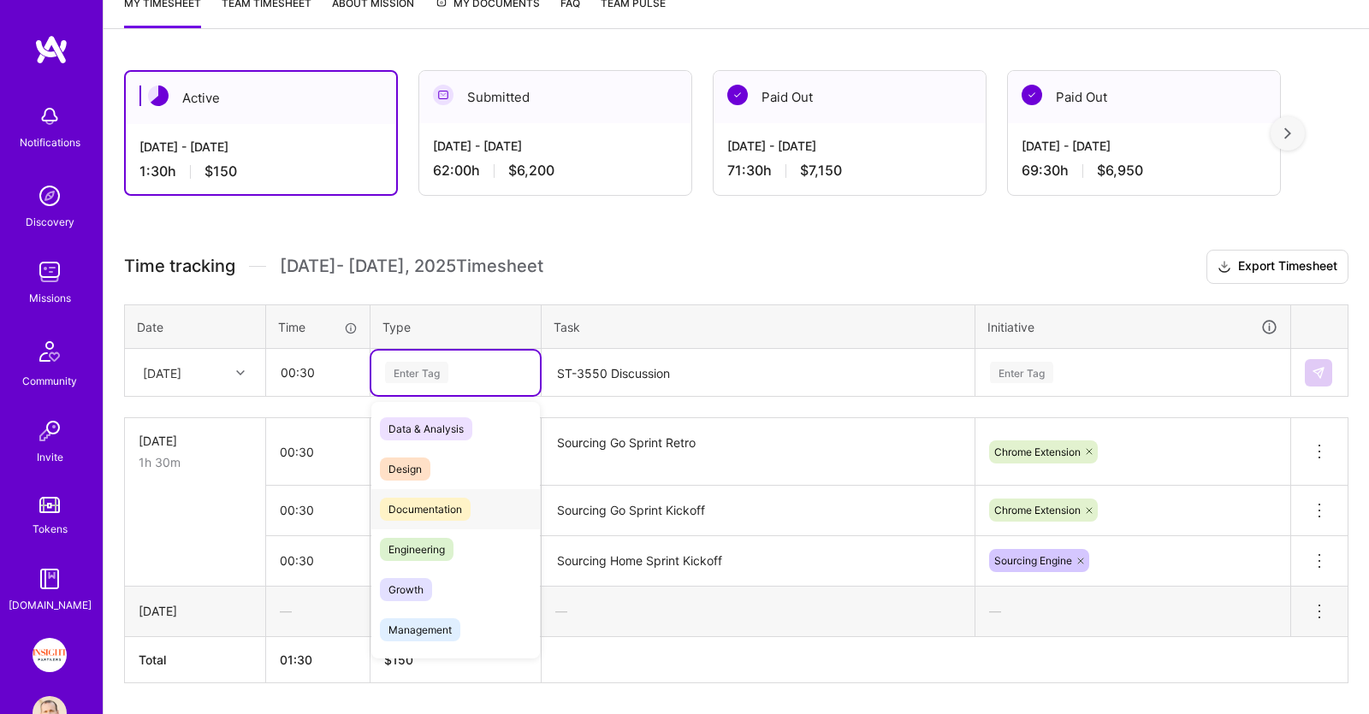
scroll to position [87, 0]
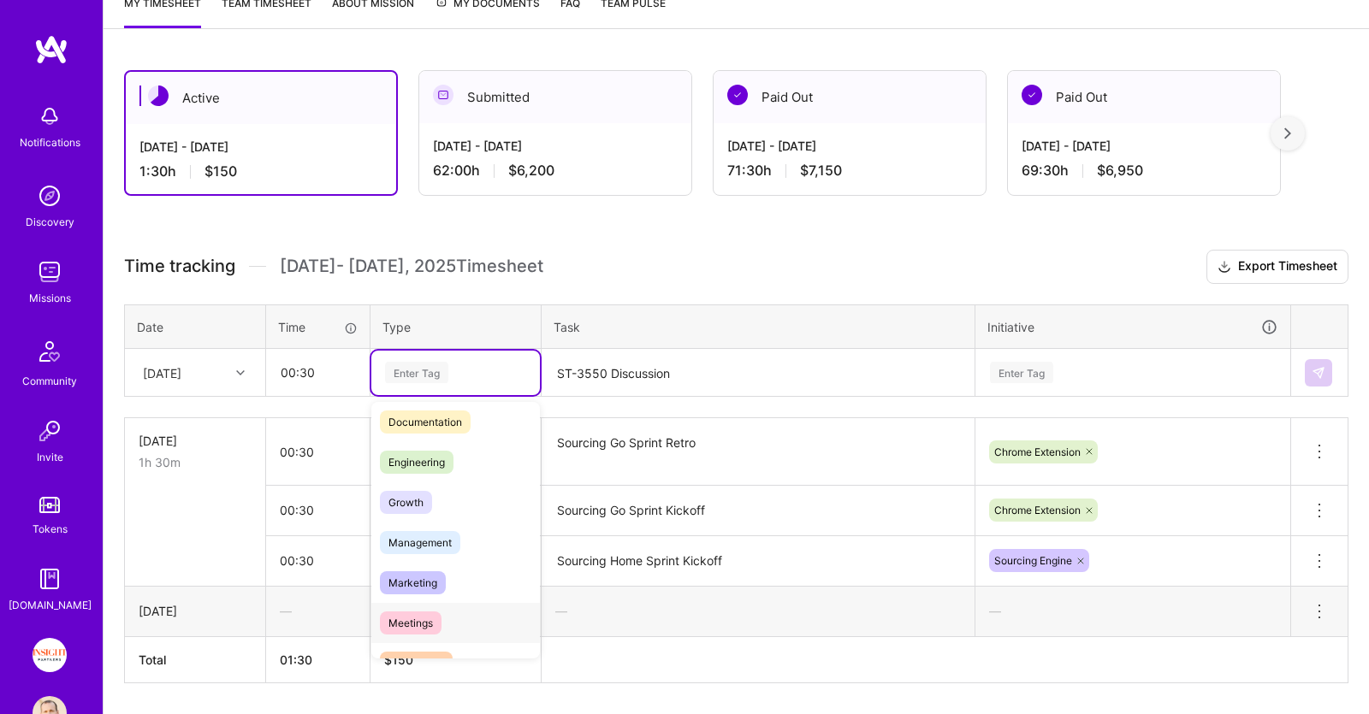
click at [453, 617] on div "Meetings" at bounding box center [455, 623] width 169 height 40
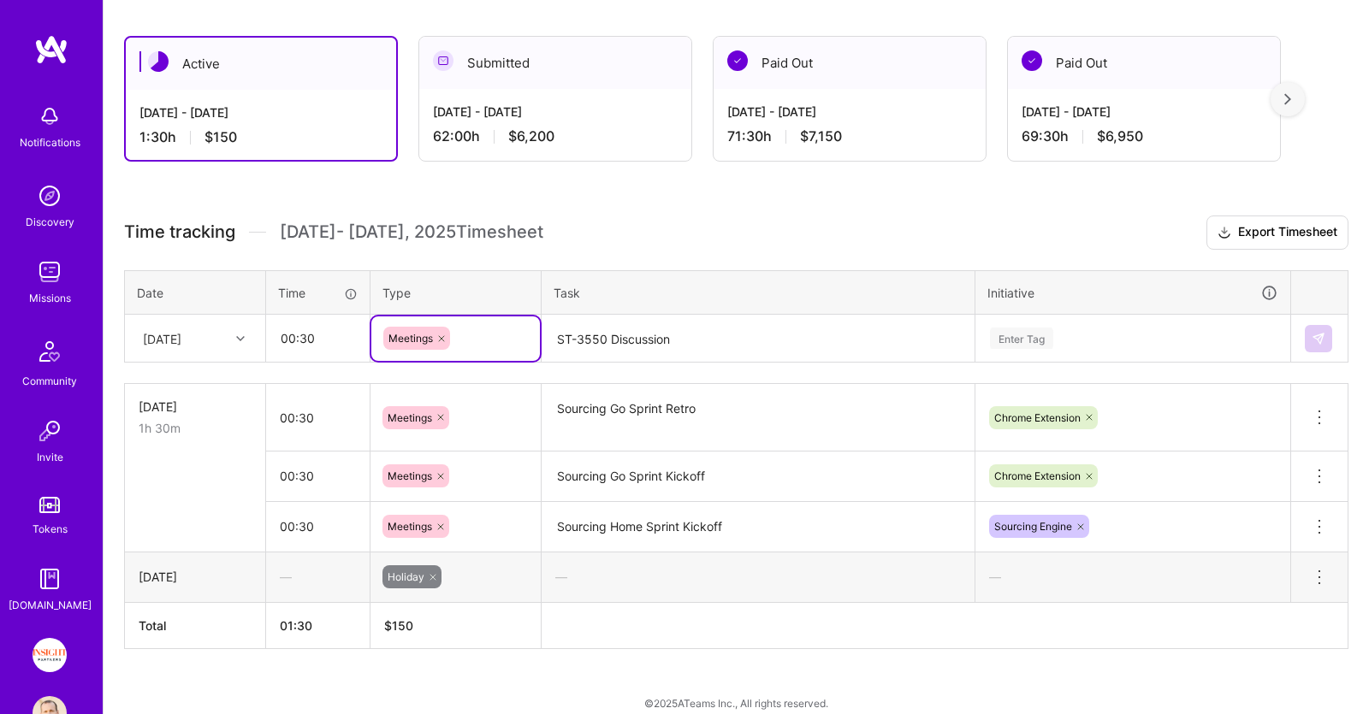
click at [1111, 361] on div "Enter Tag" at bounding box center [1132, 339] width 313 height 44
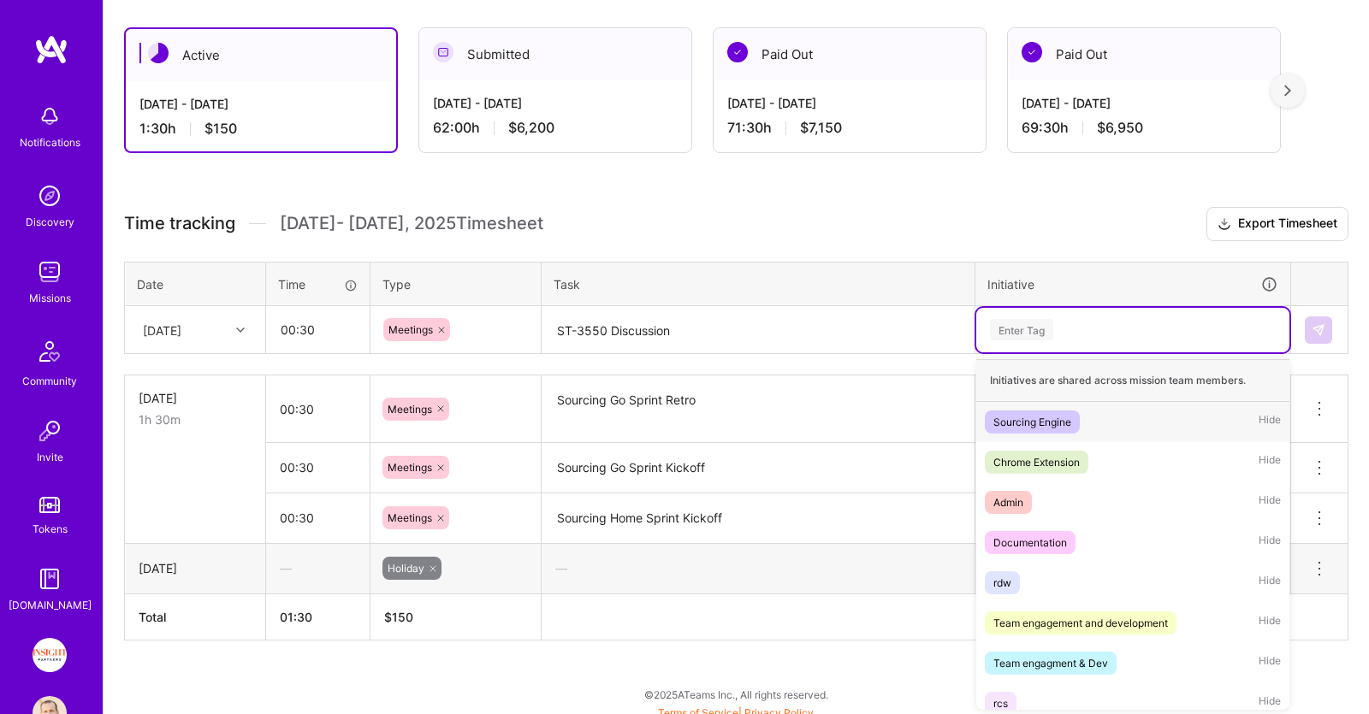
scroll to position [287, 0]
click at [1102, 459] on div "Chrome Extension Hide" at bounding box center [1132, 462] width 313 height 40
